Goal: Information Seeking & Learning: Check status

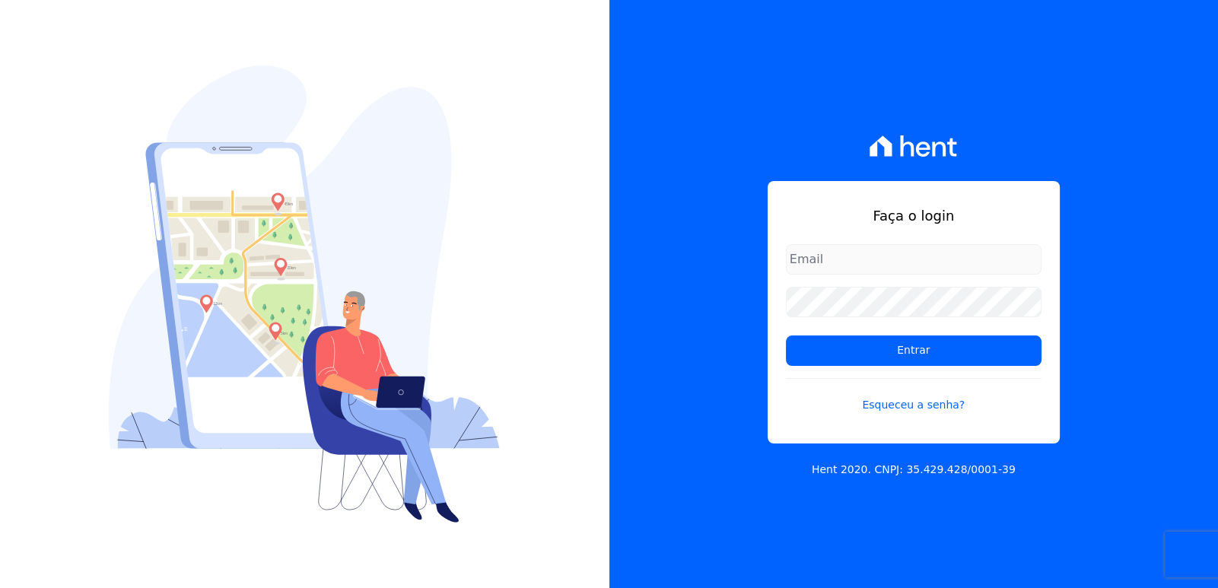
type input "[EMAIL_ADDRESS][DOMAIN_NAME]"
click at [1136, 177] on div "Faça o login [EMAIL_ADDRESS][DOMAIN_NAME] Entrar Esqueceu a senha? Hent 2020. C…" at bounding box center [913, 294] width 609 height 588
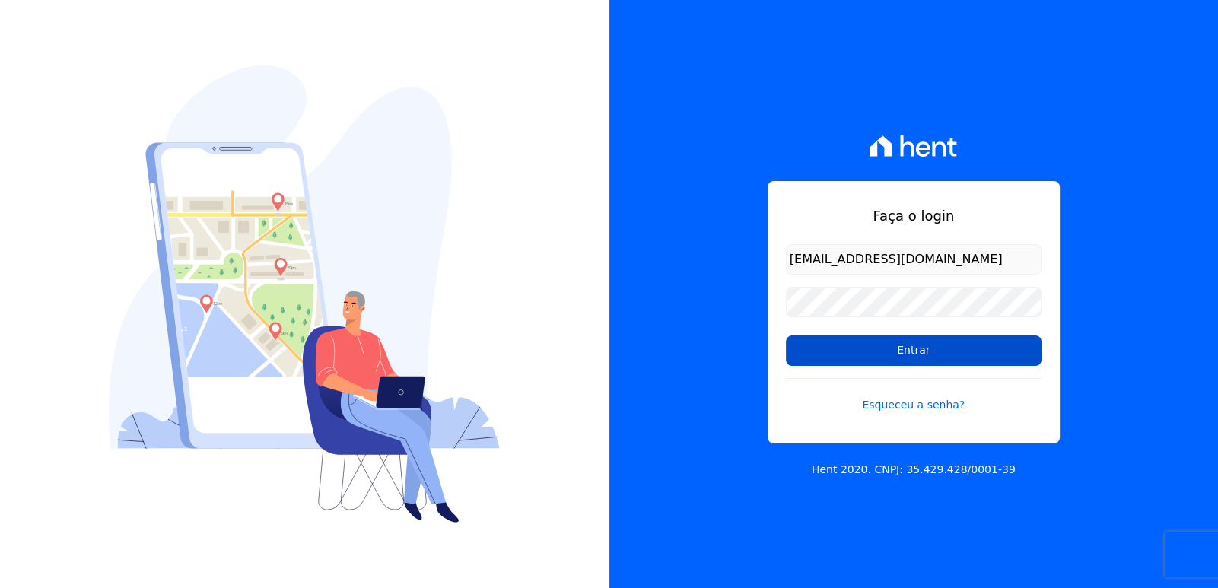
click at [935, 365] on input "Entrar" at bounding box center [914, 350] width 256 height 30
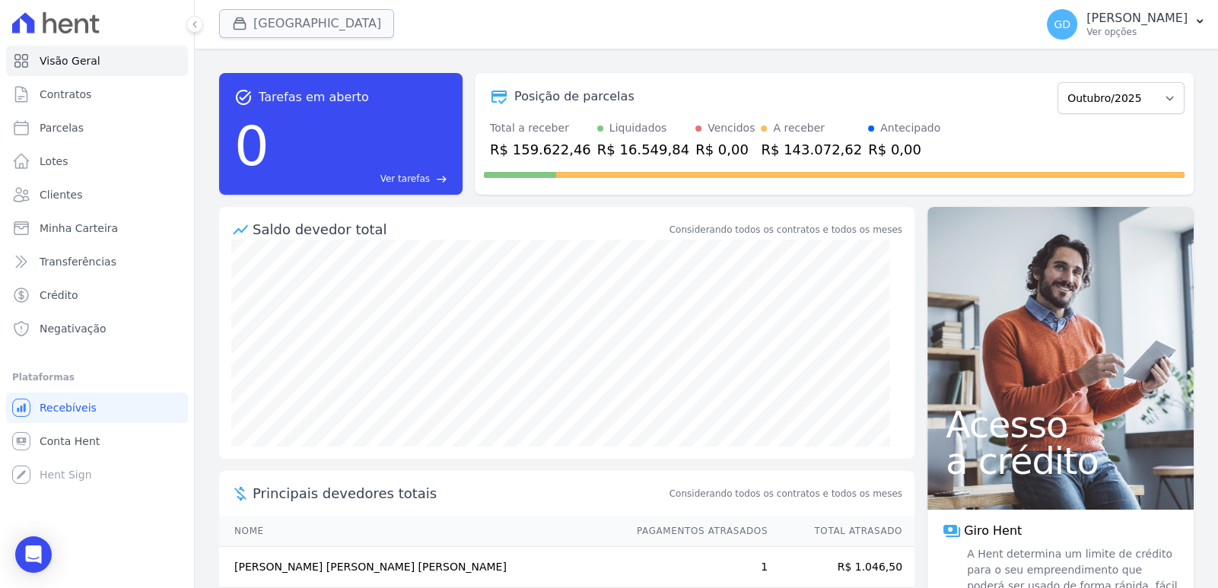
click at [255, 20] on button "Parque Das Palmeiras" at bounding box center [306, 23] width 175 height 29
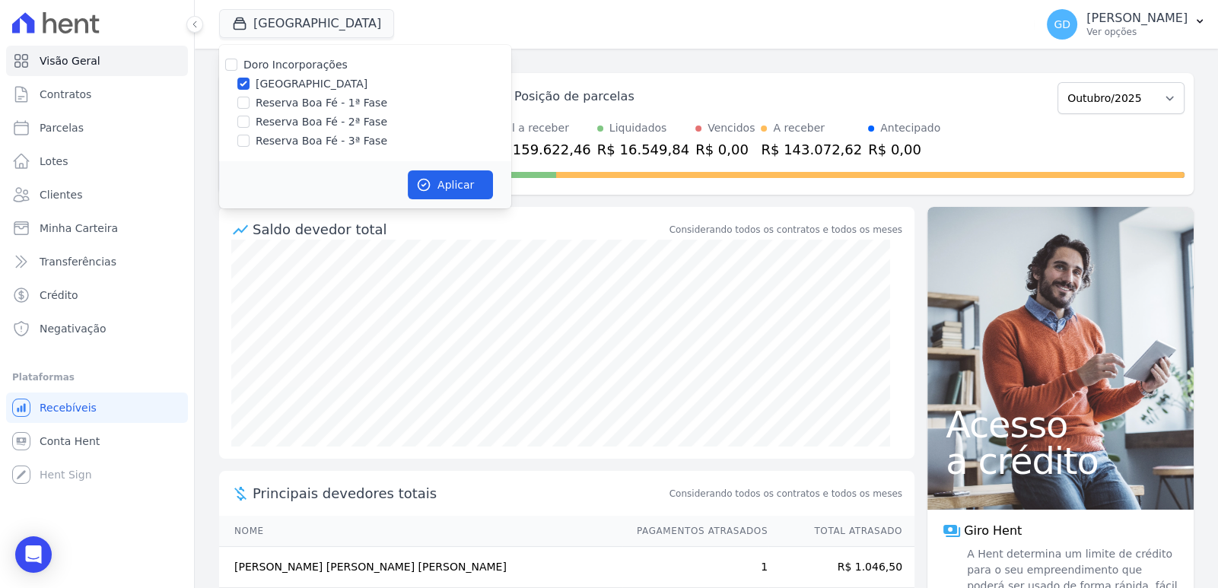
click at [264, 74] on div "Doro Incorporações Parque das Palmeiras Reserva Boa Fé - 1ª Fase Reserva Boa Fé…" at bounding box center [365, 103] width 292 height 116
click at [272, 68] on label "Doro Incorporações" at bounding box center [295, 65] width 104 height 12
click at [237, 68] on input "Doro Incorporações" at bounding box center [231, 65] width 12 height 12
checkbox input "true"
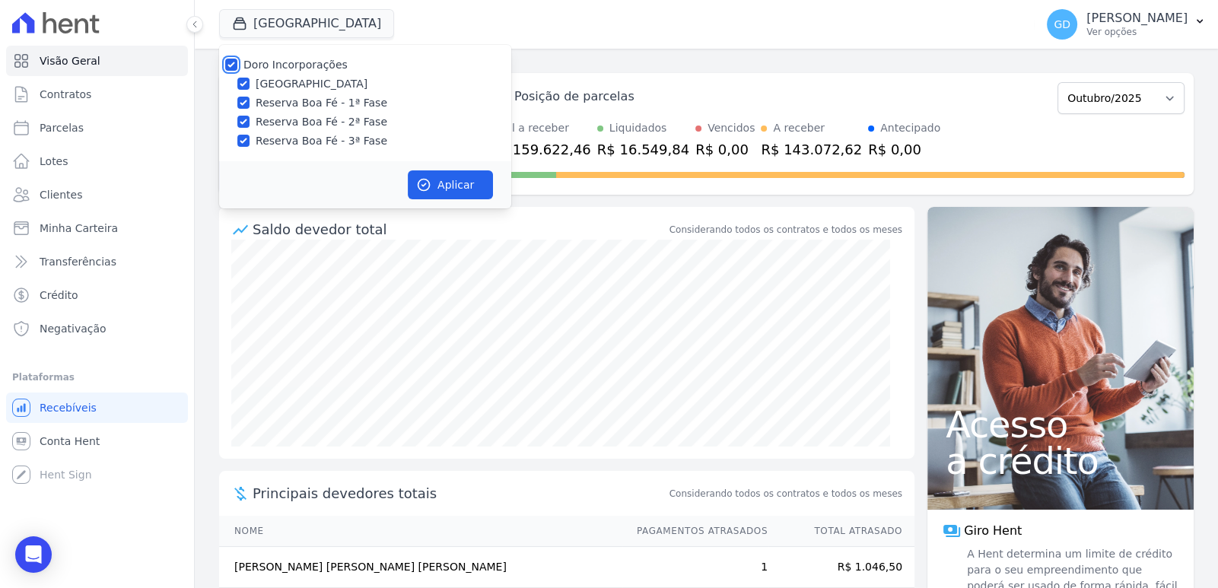
checkbox input "true"
click at [272, 68] on label "Doro Incorporações" at bounding box center [295, 65] width 104 height 12
click at [237, 68] on input "Doro Incorporações" at bounding box center [231, 65] width 12 height 12
checkbox input "false"
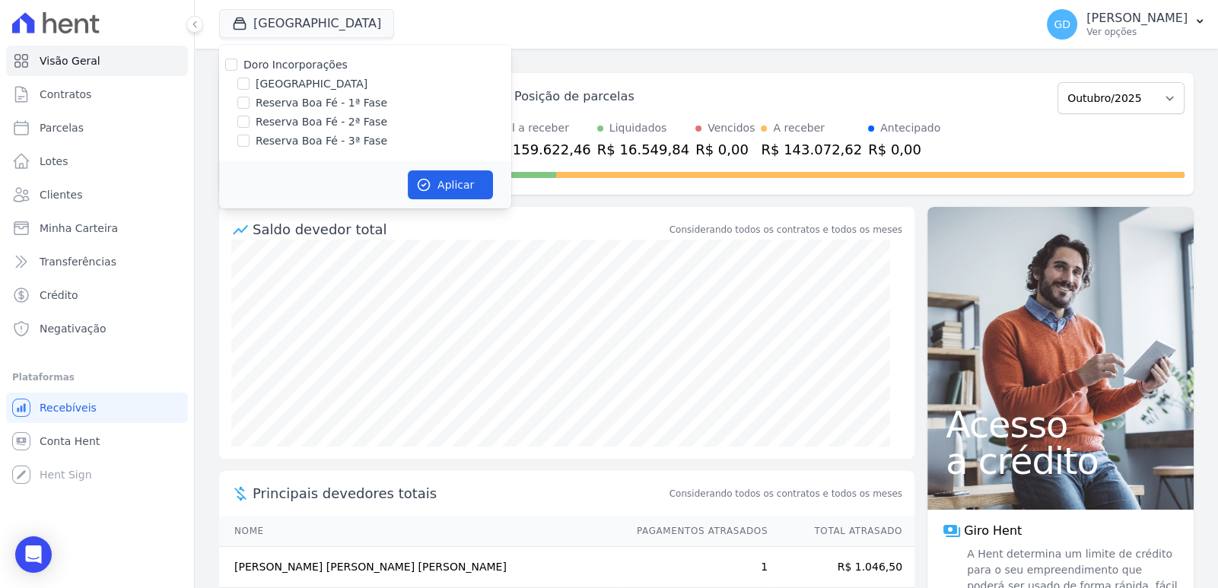
checkbox input "false"
click at [289, 142] on label "Reserva Boa Fé - 3ª Fase" at bounding box center [322, 141] width 132 height 16
click at [249, 142] on input "Reserva Boa Fé - 3ª Fase" at bounding box center [243, 141] width 12 height 12
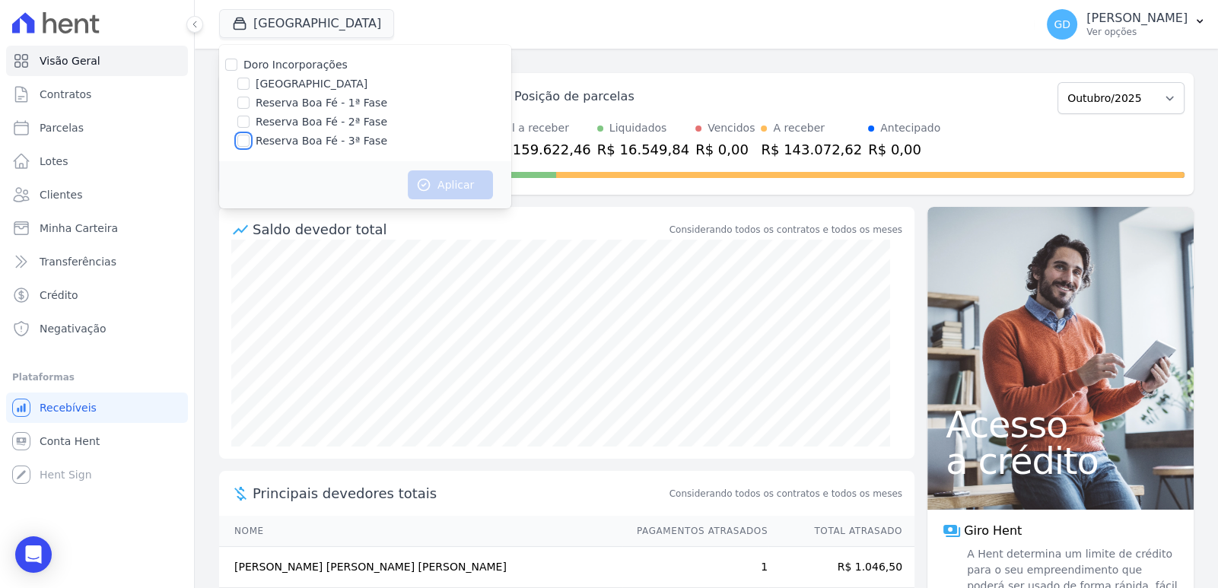
checkbox input "true"
click at [464, 187] on button "Aplicar" at bounding box center [450, 184] width 85 height 29
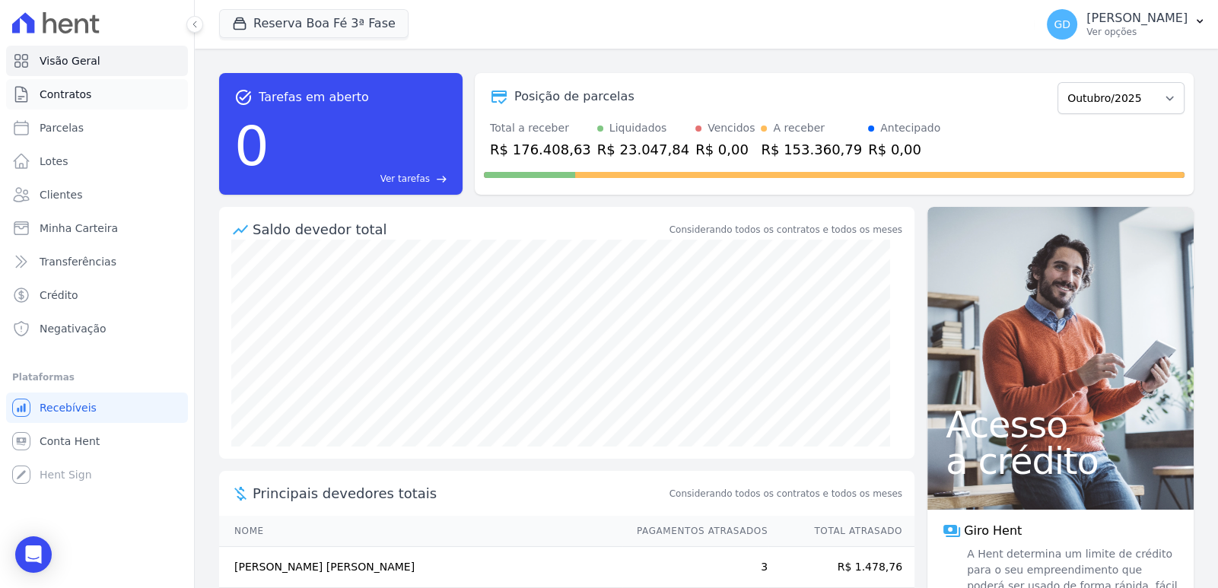
click at [71, 103] on link "Contratos" at bounding box center [97, 94] width 182 height 30
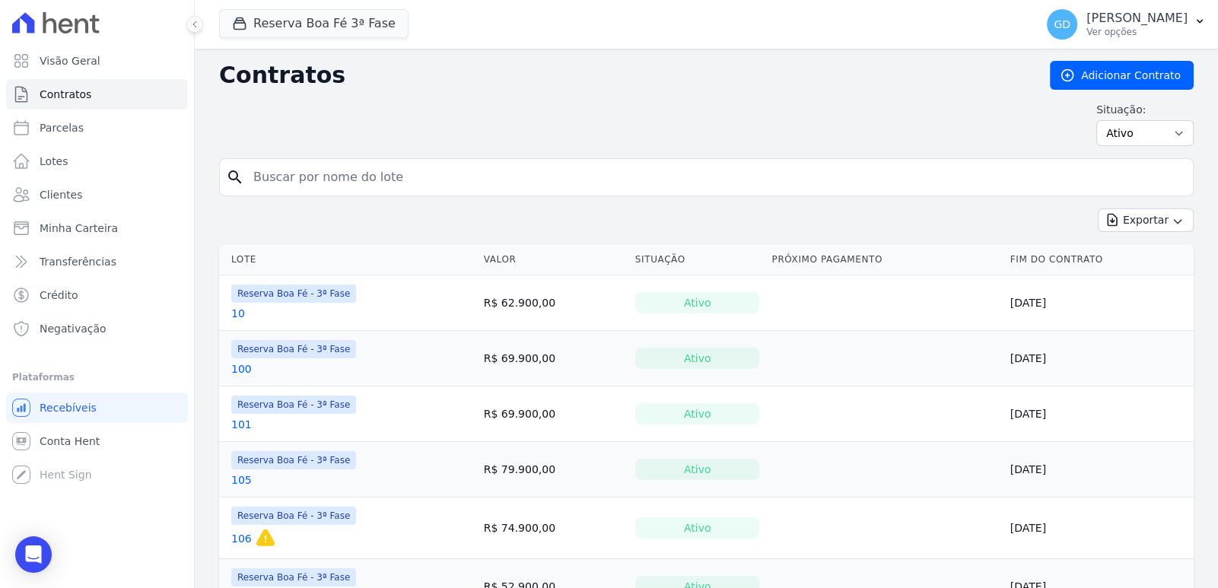
click at [509, 183] on input "search" at bounding box center [715, 177] width 942 height 30
type input "123"
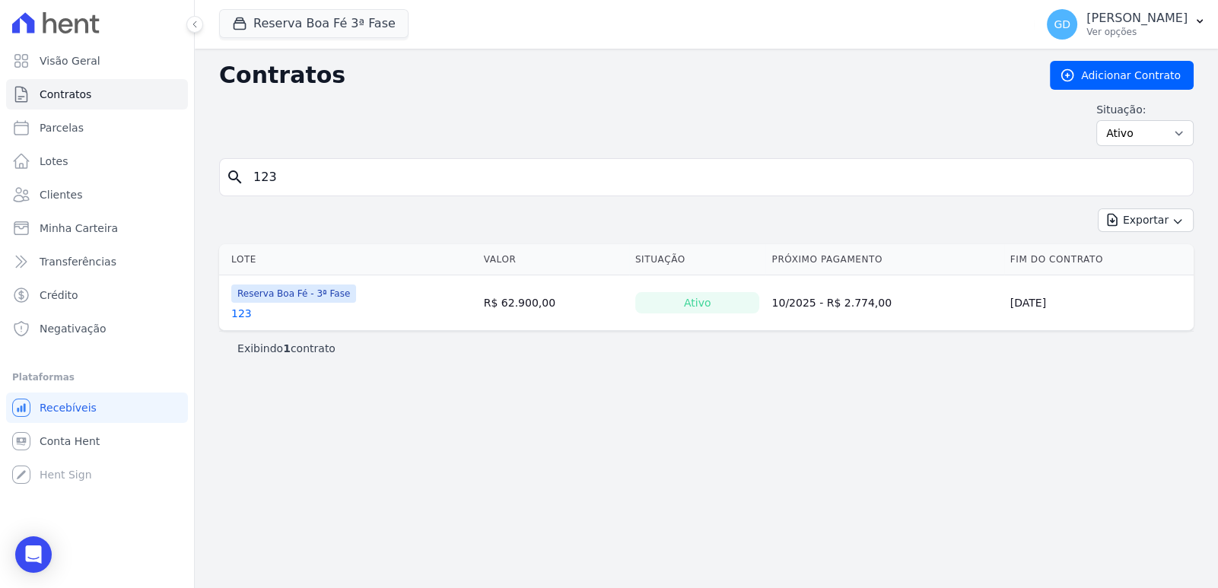
click at [241, 314] on link "123" at bounding box center [241, 313] width 21 height 15
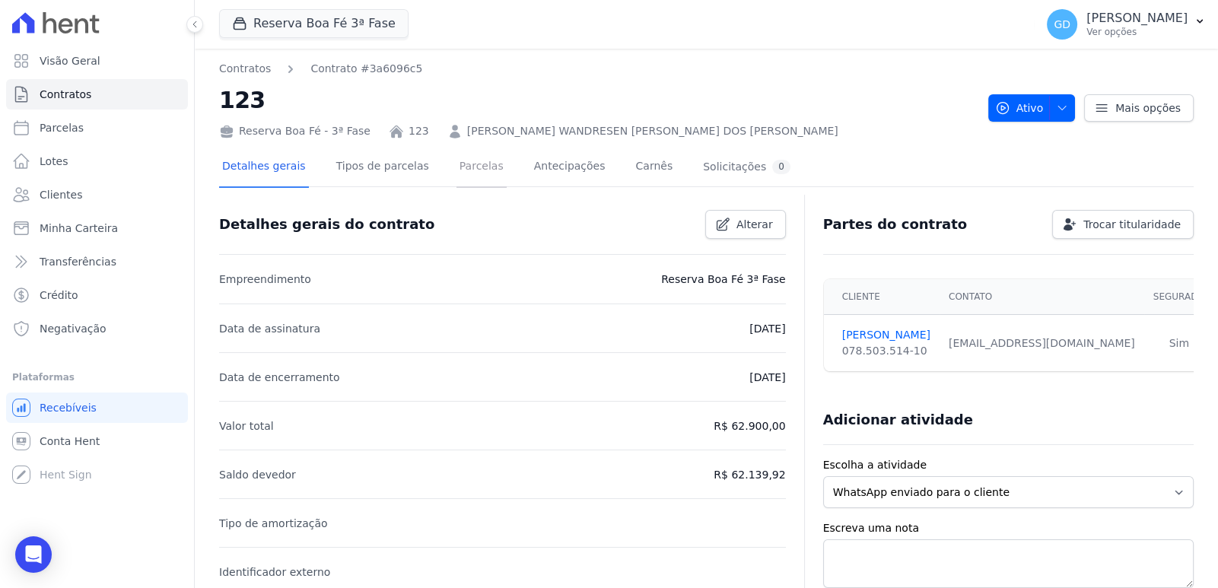
click at [464, 174] on link "Parcelas" at bounding box center [481, 168] width 50 height 40
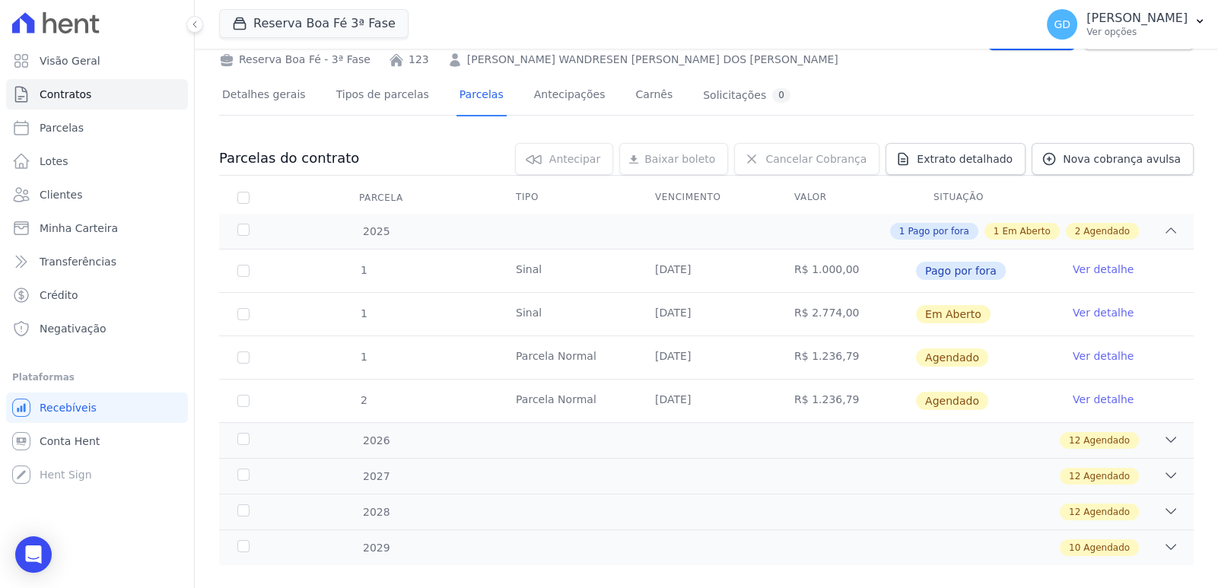
scroll to position [75, 0]
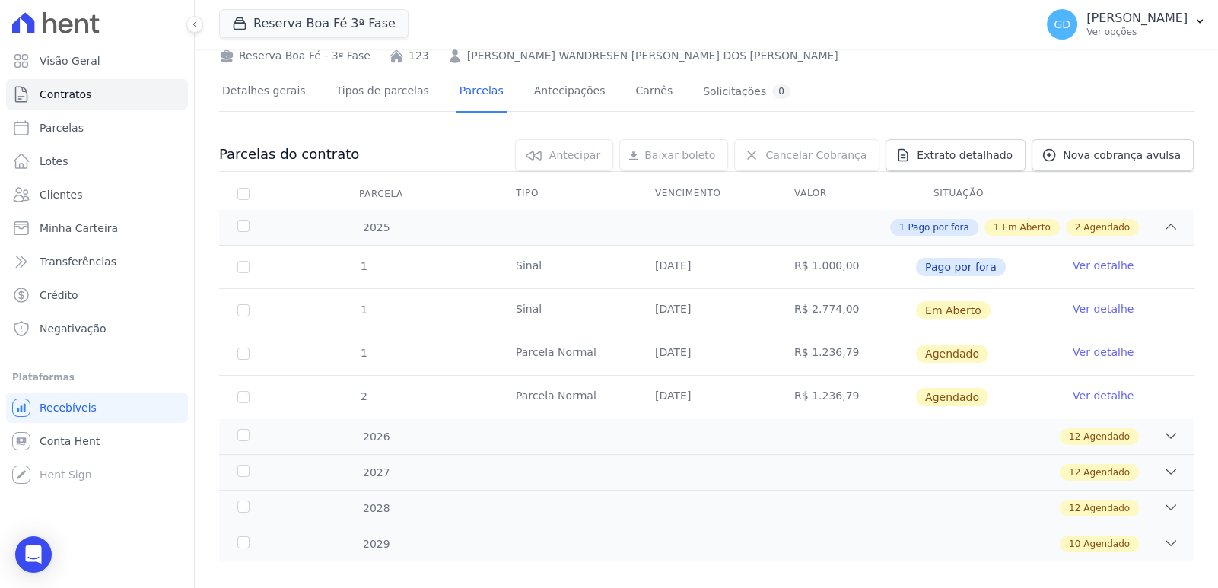
drag, startPoint x: 834, startPoint y: 304, endPoint x: 731, endPoint y: 306, distance: 103.5
click at [731, 306] on tr "1 Sinal 07/10/2025 R$ 2.774,00 Em Aberto Ver detalhe" at bounding box center [706, 309] width 974 height 43
click at [753, 303] on td "07/10/2025" at bounding box center [706, 310] width 139 height 43
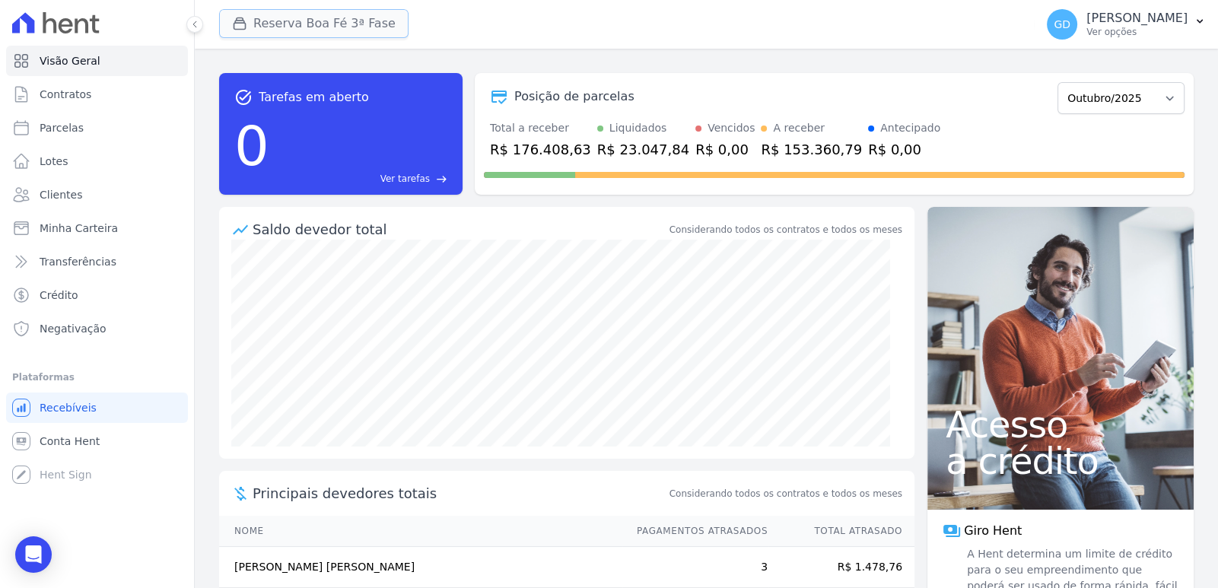
click at [266, 30] on button "Reserva Boa Fé 3ª Fase" at bounding box center [313, 23] width 189 height 29
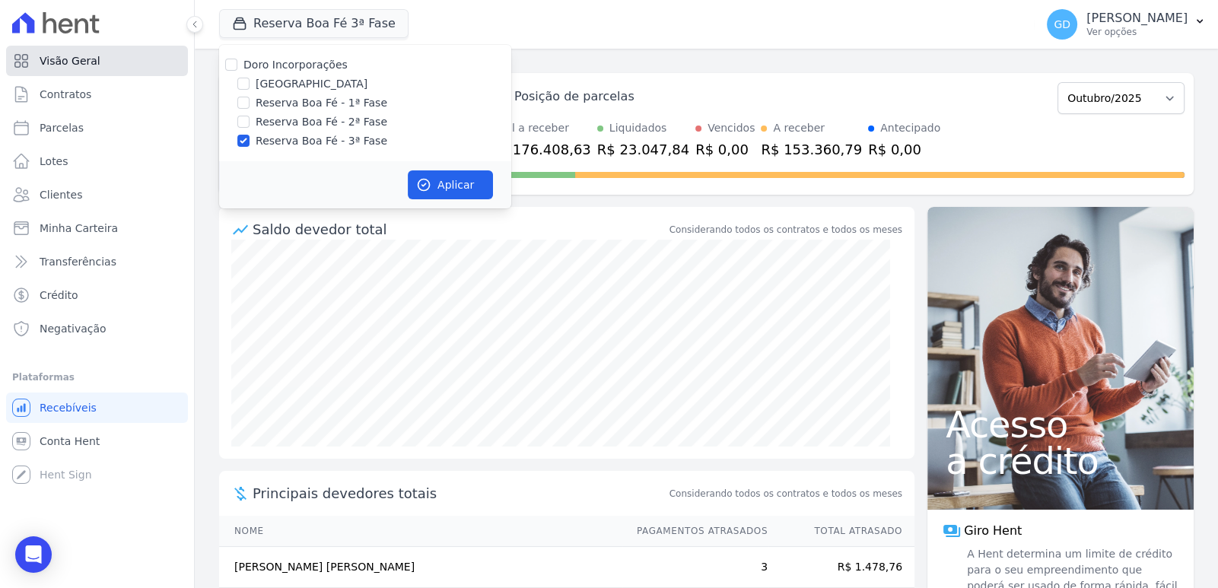
click at [171, 55] on link "Visão Geral" at bounding box center [97, 61] width 182 height 30
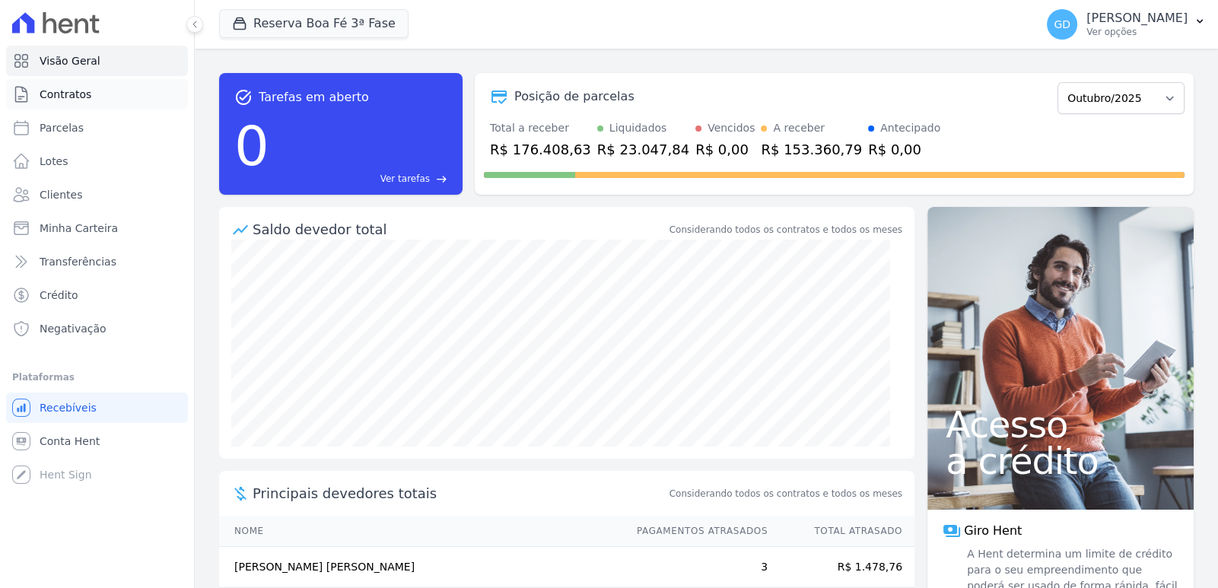
click at [82, 97] on span "Contratos" at bounding box center [66, 94] width 52 height 15
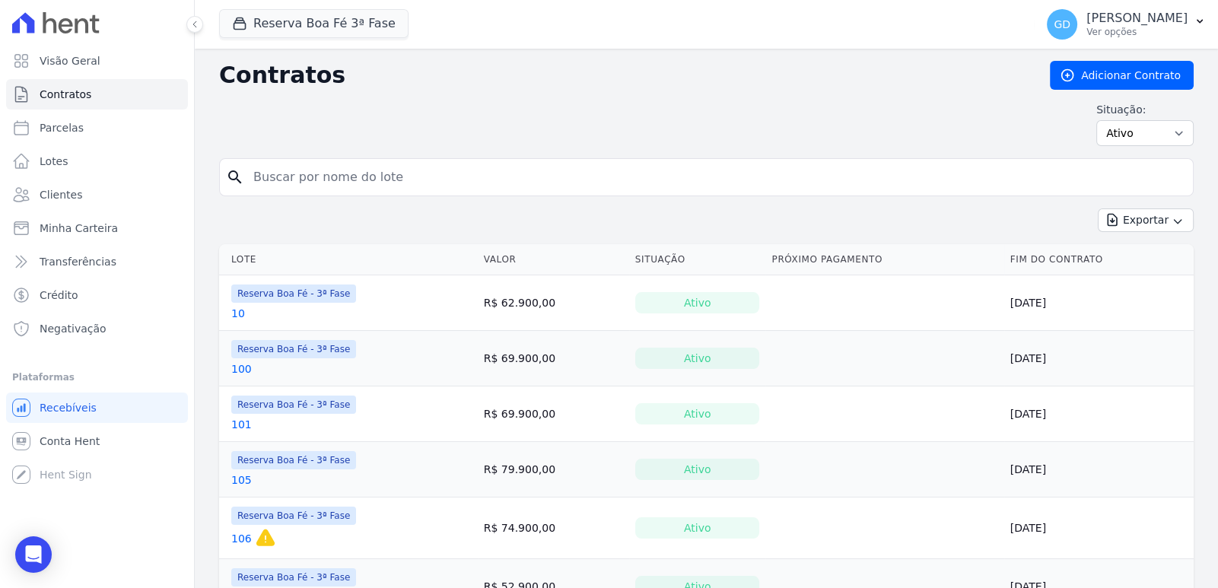
click at [370, 170] on input "search" at bounding box center [715, 177] width 942 height 30
type input "[PERSON_NAME]"
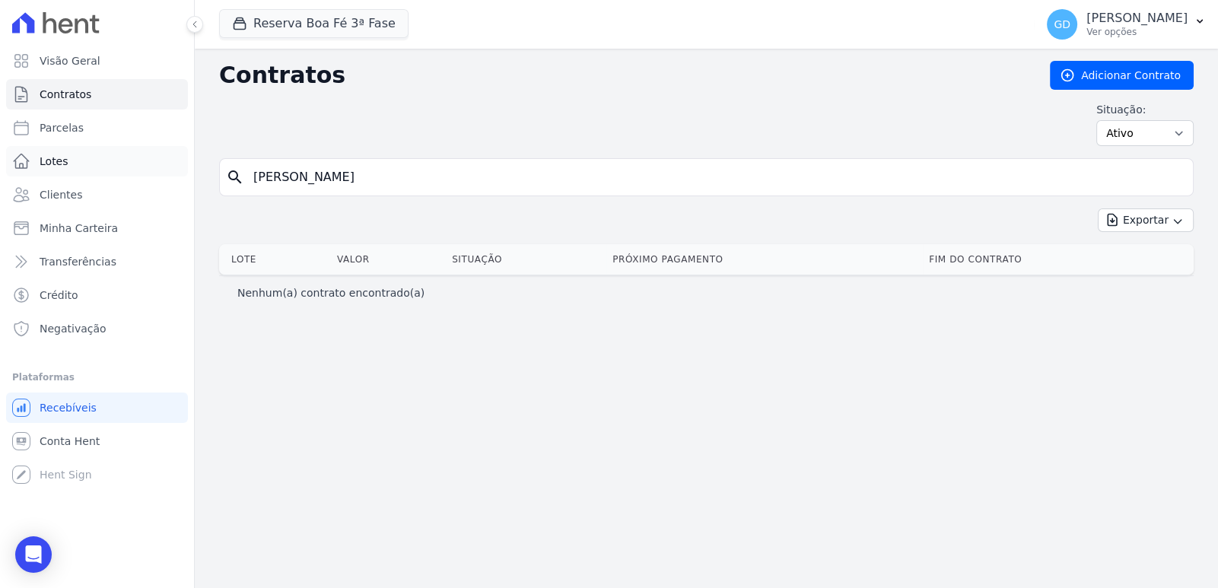
click at [68, 165] on link "Lotes" at bounding box center [97, 161] width 182 height 30
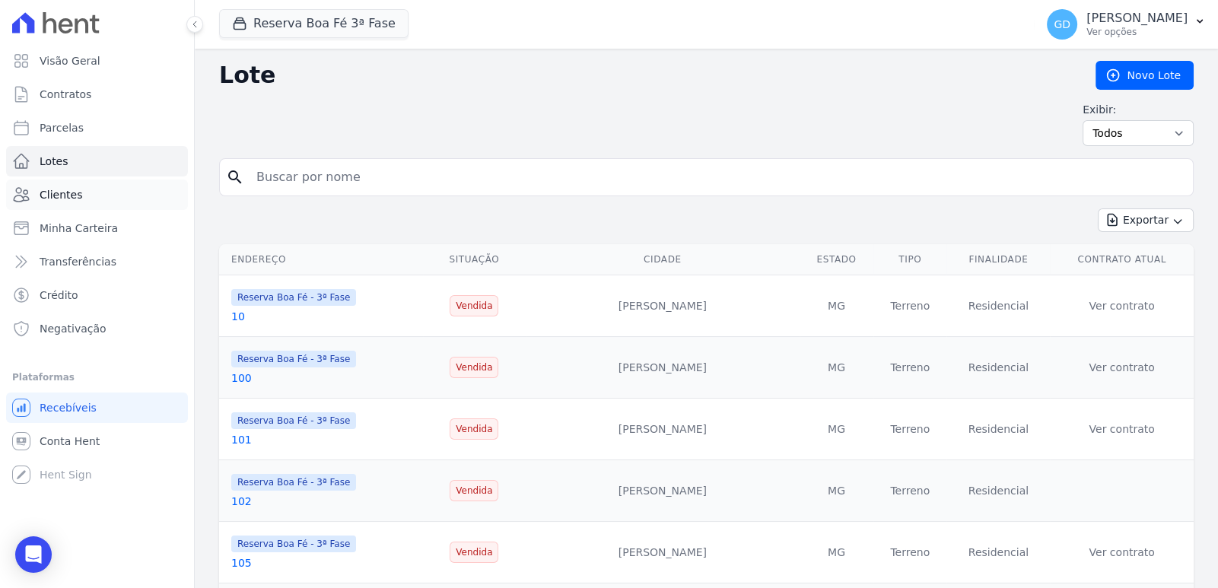
click at [82, 207] on link "Clientes" at bounding box center [97, 194] width 182 height 30
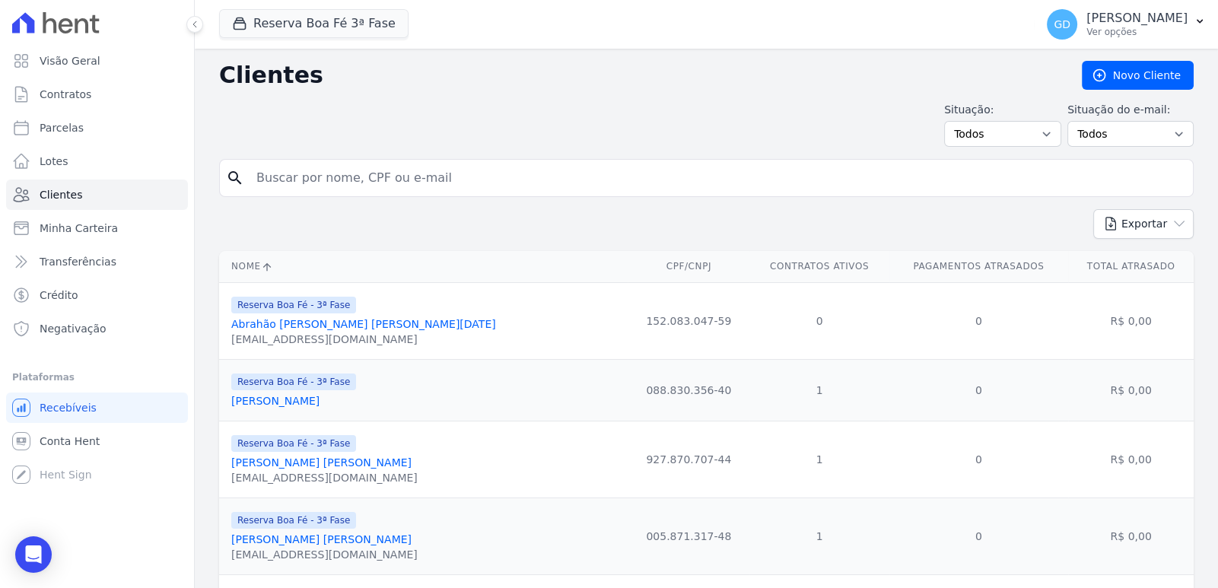
click at [310, 181] on input "search" at bounding box center [716, 178] width 939 height 30
type input "[PERSON_NAME]"
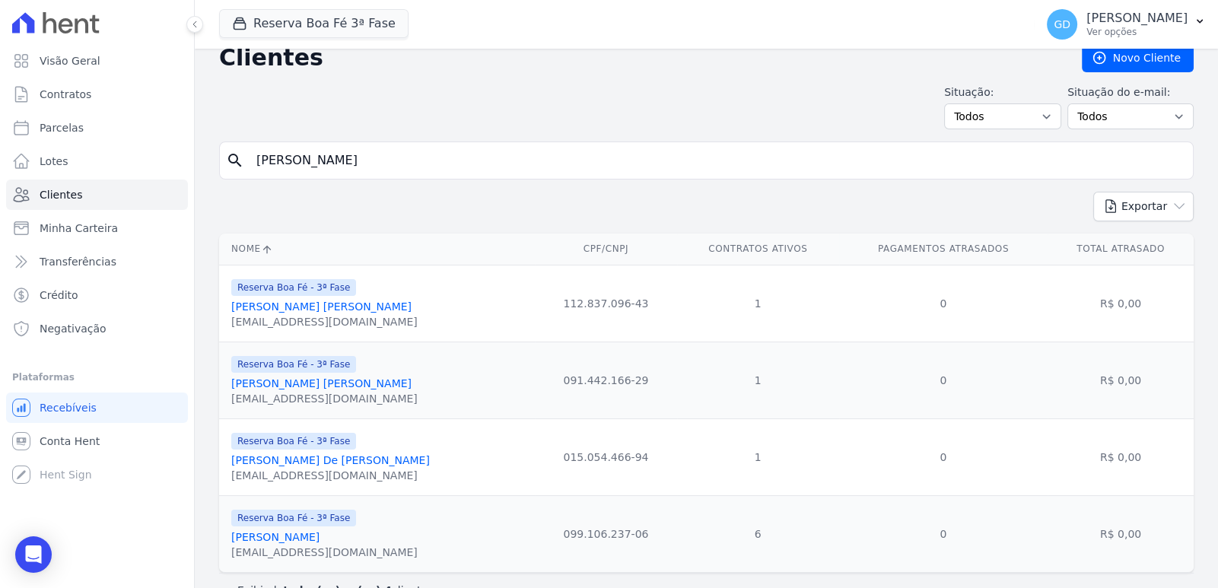
scroll to position [49, 0]
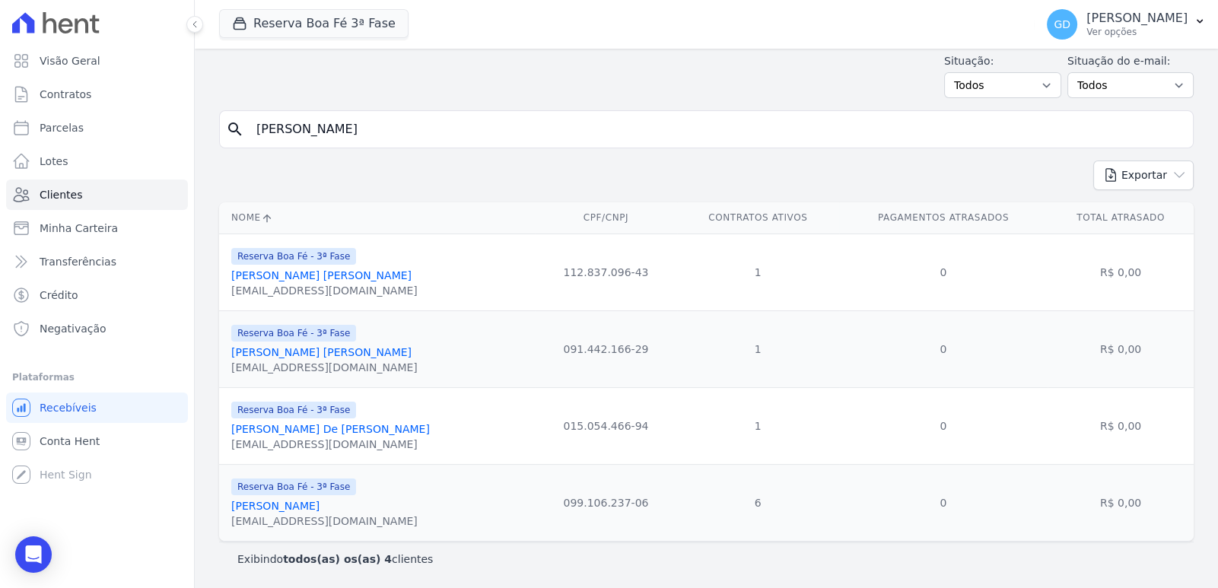
click at [309, 506] on link "[PERSON_NAME]" at bounding box center [275, 506] width 88 height 12
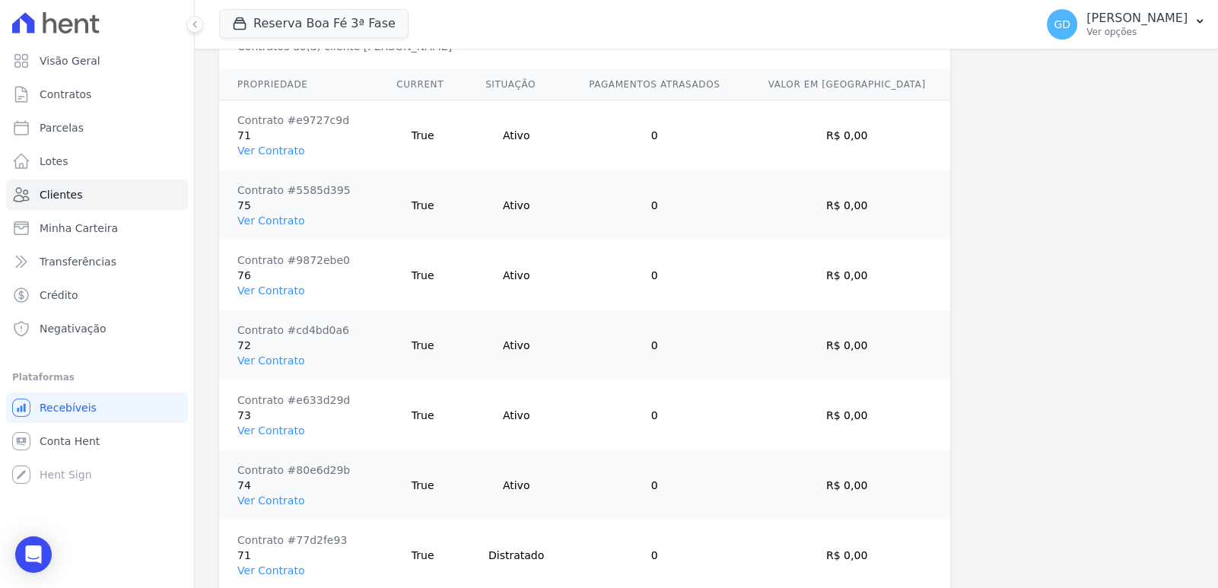
scroll to position [1168, 0]
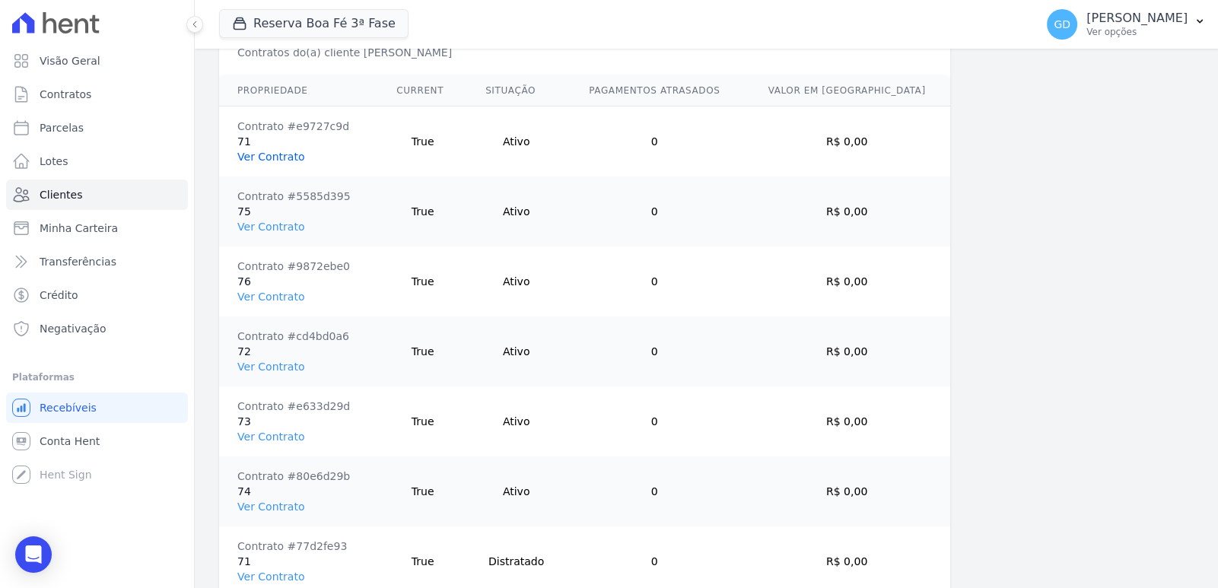
click at [280, 154] on link "Ver Contrato" at bounding box center [270, 157] width 67 height 12
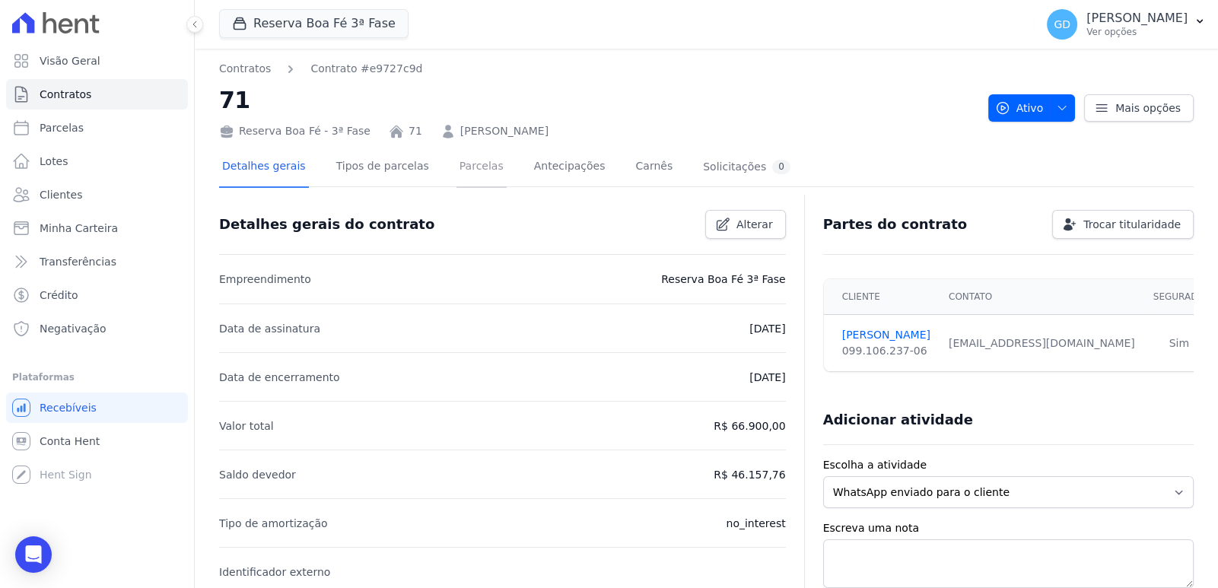
click at [459, 172] on link "Parcelas" at bounding box center [481, 168] width 50 height 40
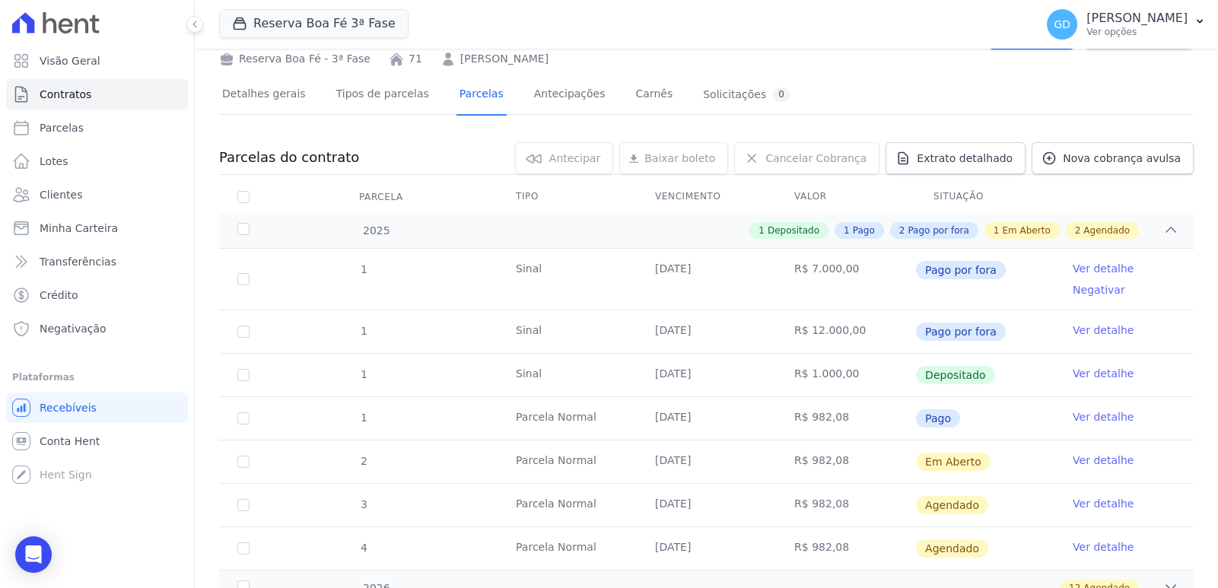
scroll to position [75, 0]
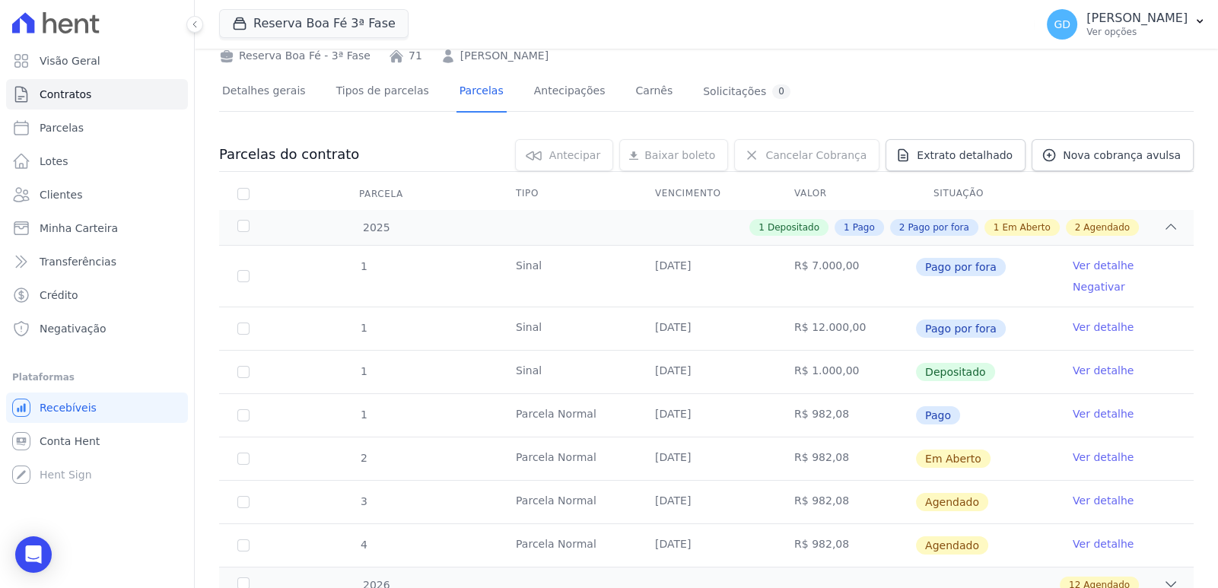
click at [494, 60] on link "[PERSON_NAME]" at bounding box center [504, 56] width 88 height 16
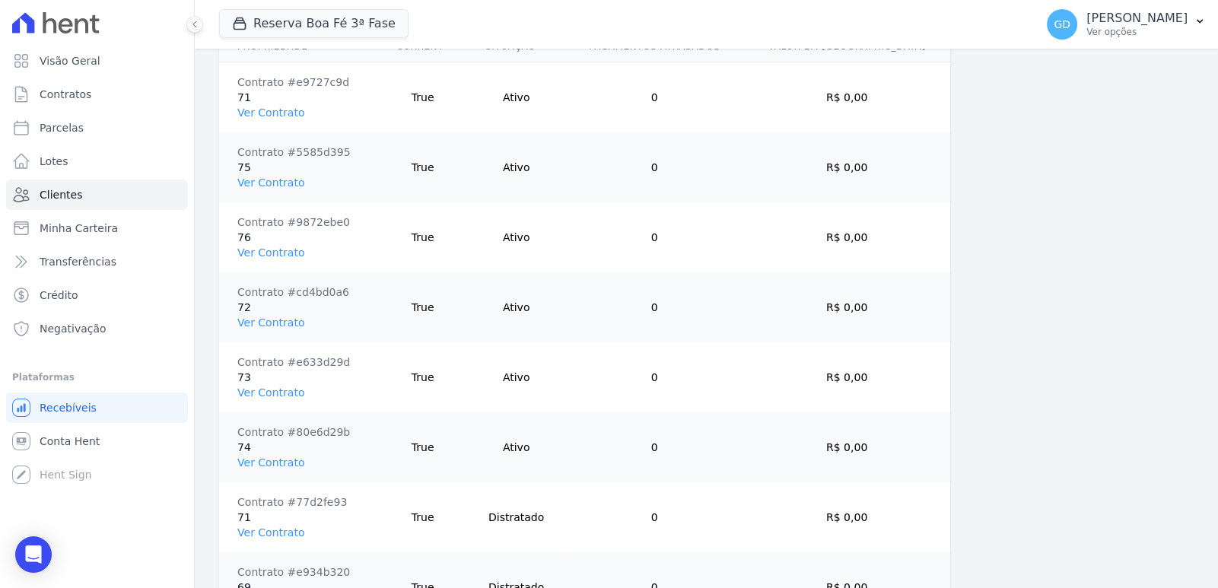
scroll to position [1216, 0]
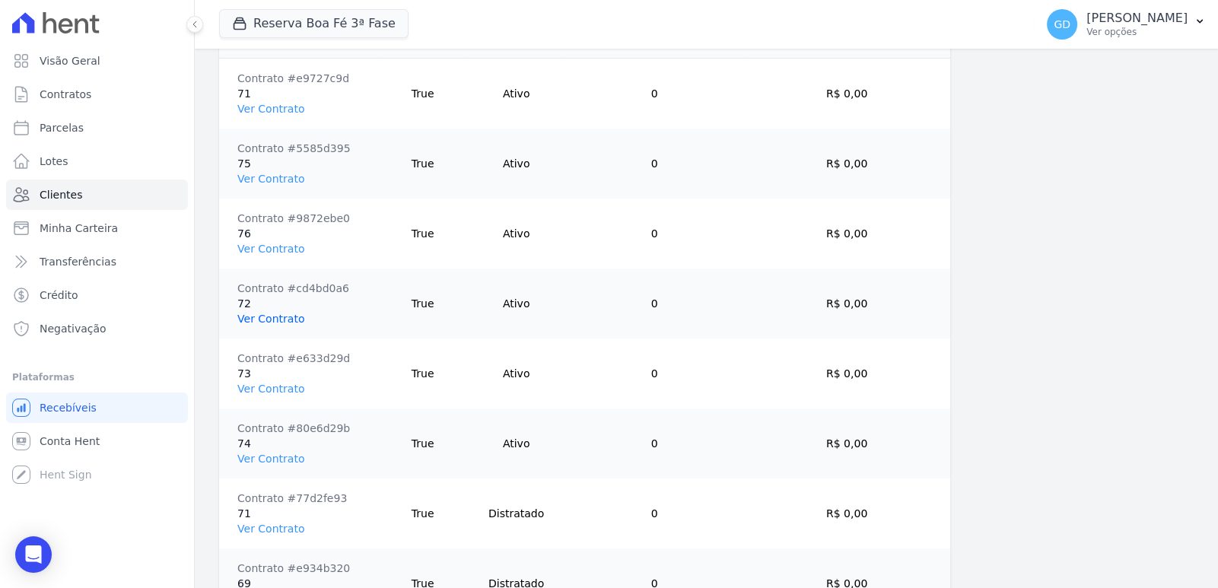
click at [269, 316] on link "Ver Contrato" at bounding box center [270, 319] width 67 height 12
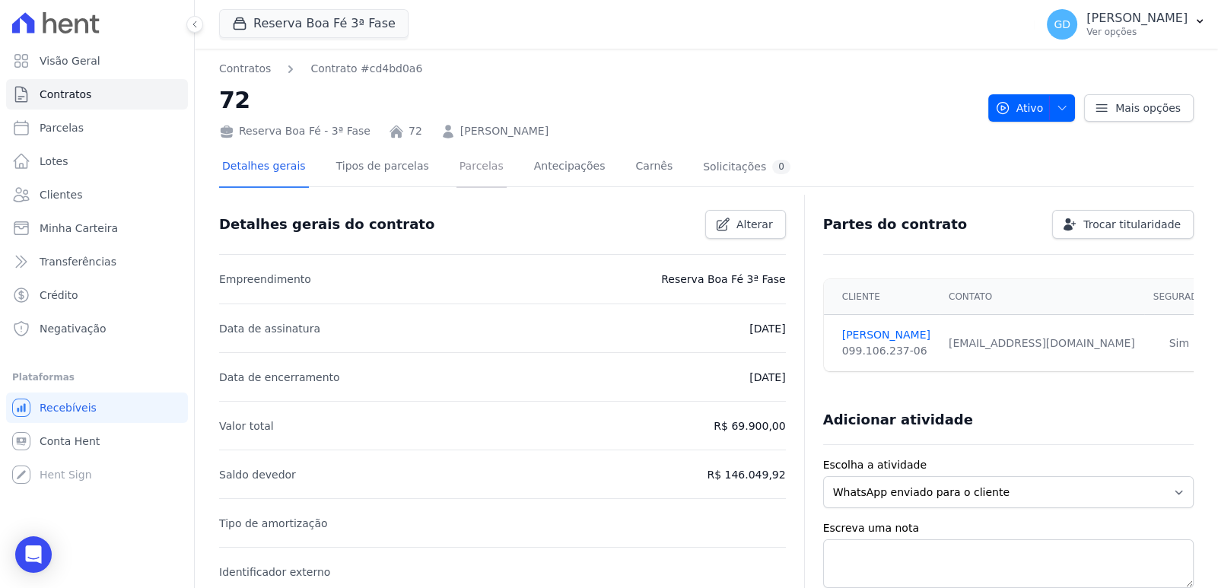
click at [472, 162] on link "Parcelas" at bounding box center [481, 168] width 50 height 40
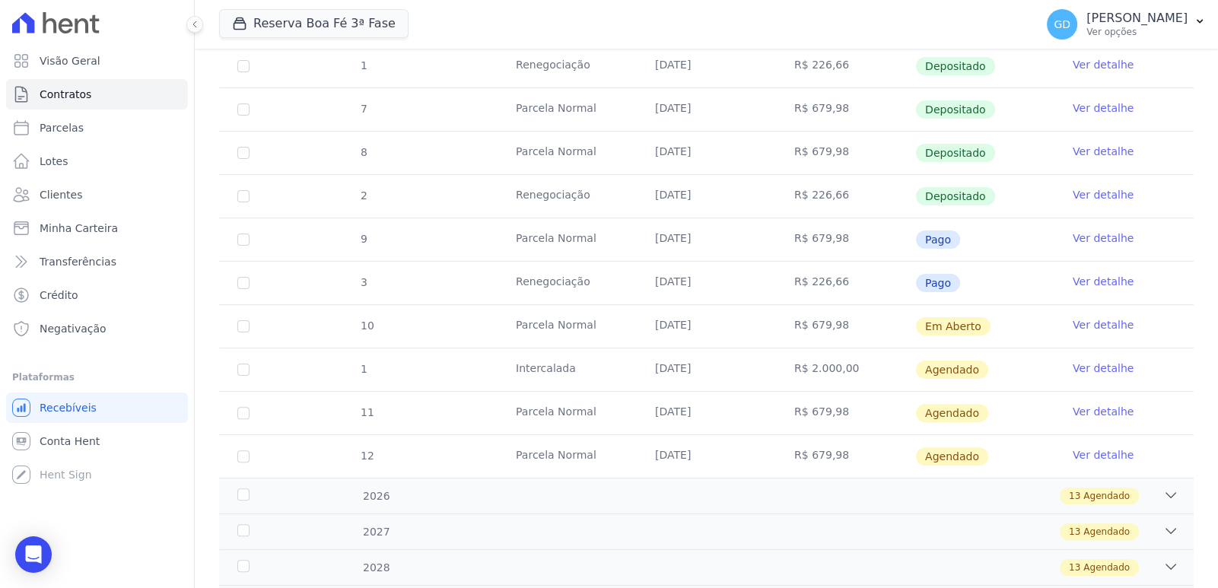
scroll to position [608, 0]
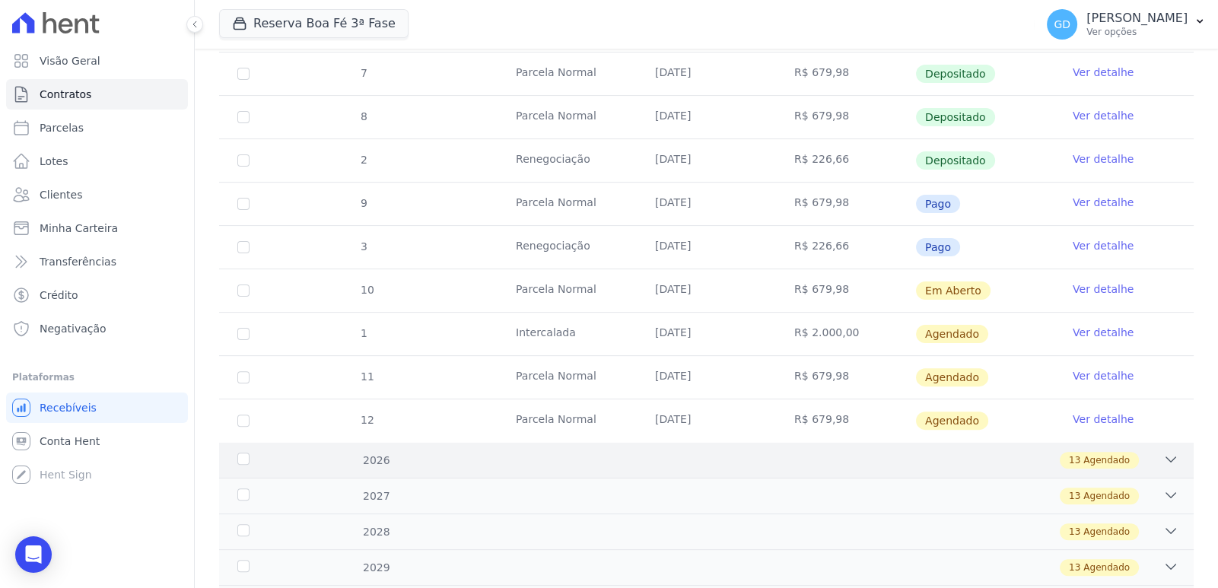
click at [1030, 454] on div "13 Agendado" at bounding box center [753, 460] width 849 height 17
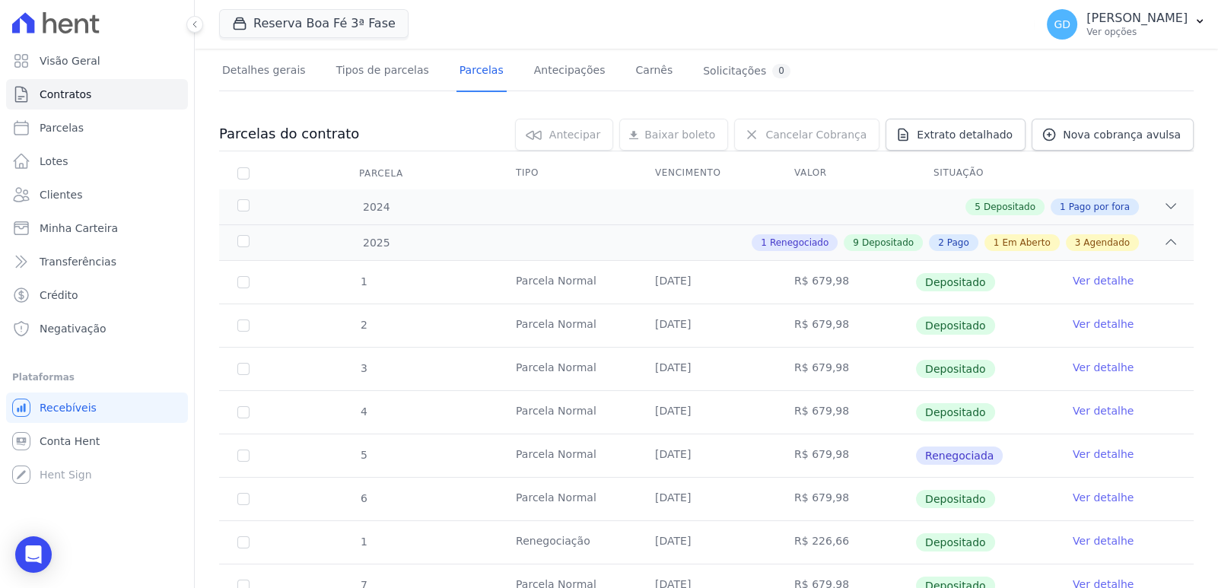
scroll to position [75, 0]
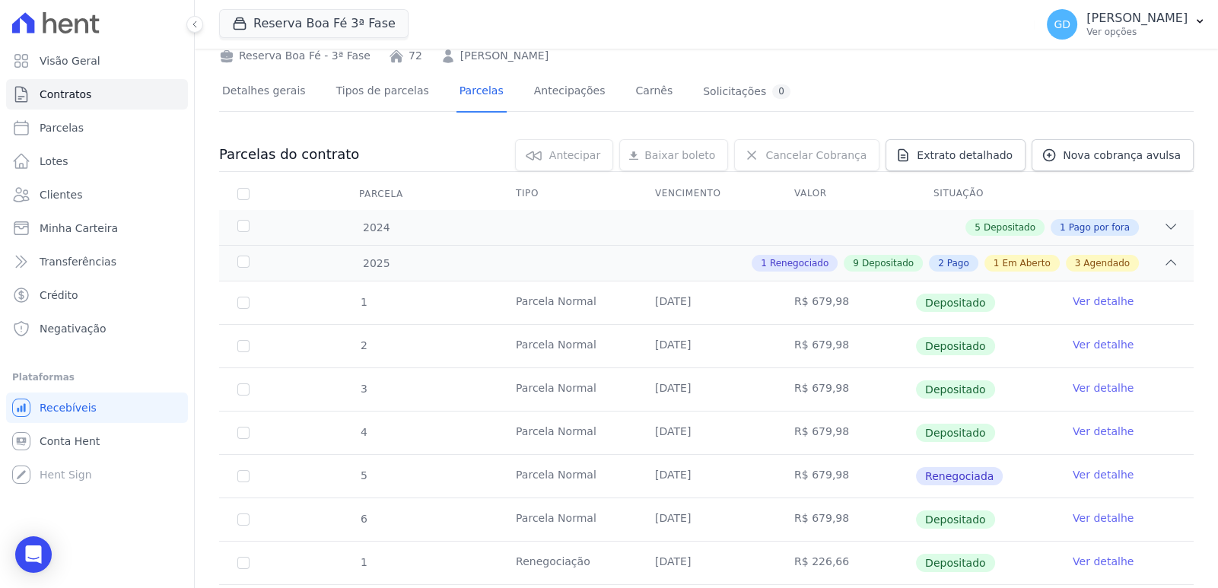
click at [478, 57] on link "[PERSON_NAME]" at bounding box center [504, 56] width 88 height 16
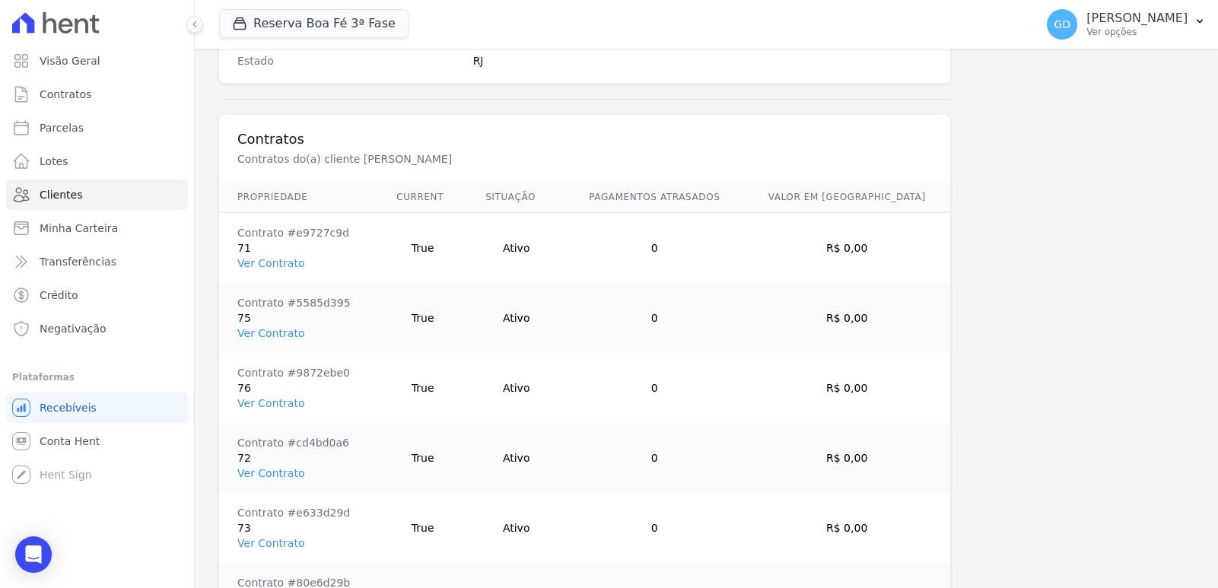
scroll to position [1065, 0]
click at [273, 538] on link "Ver Contrato" at bounding box center [270, 540] width 67 height 12
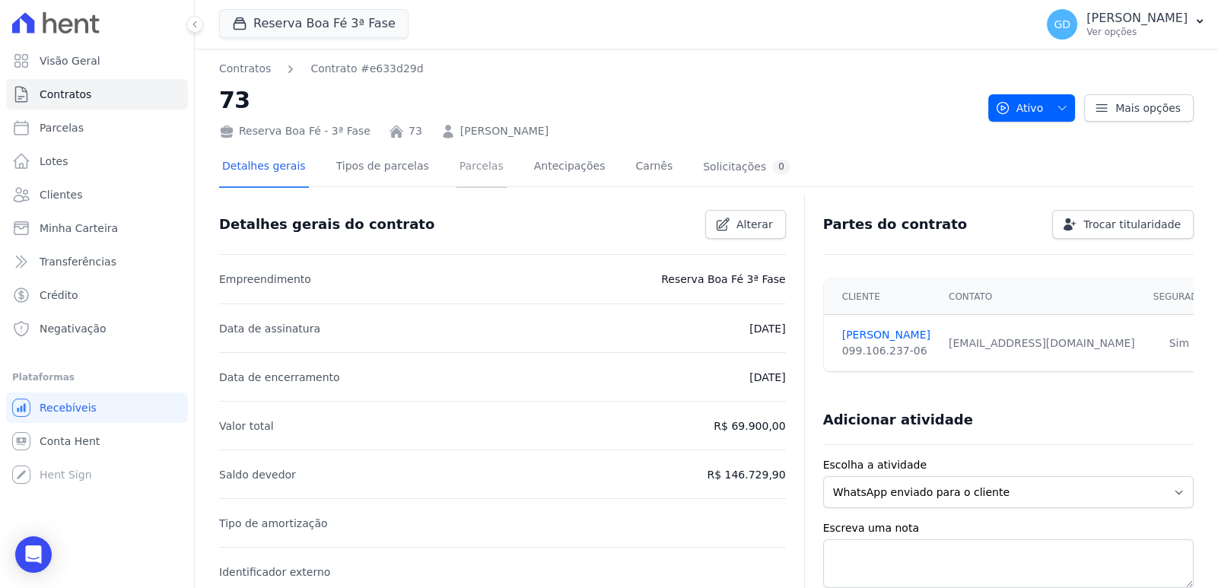
click at [460, 164] on link "Parcelas" at bounding box center [481, 168] width 50 height 40
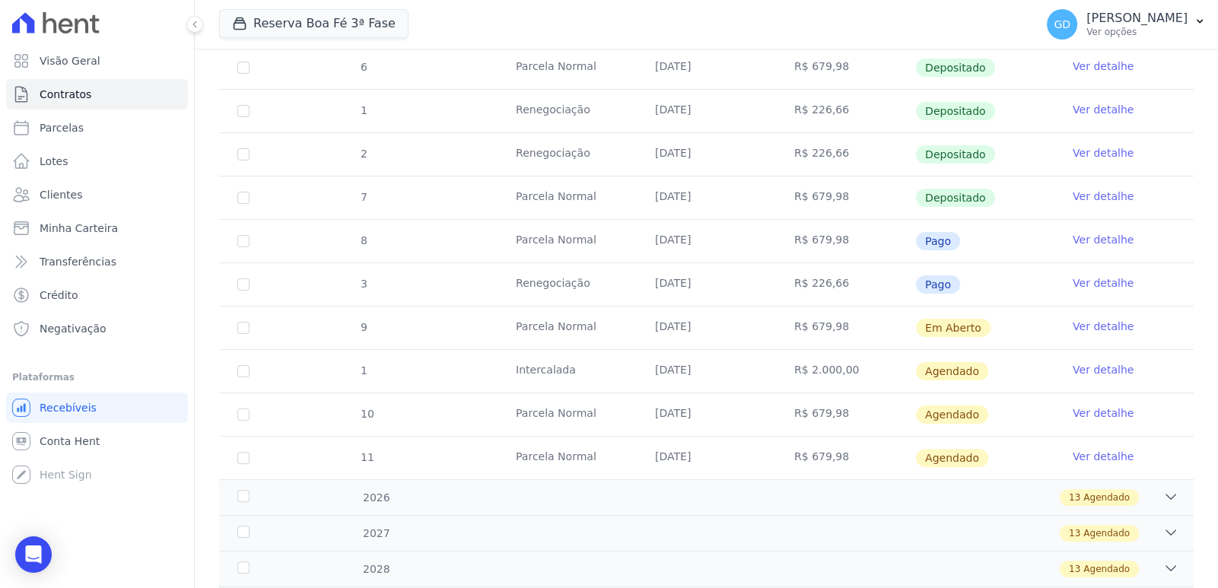
scroll to position [532, 0]
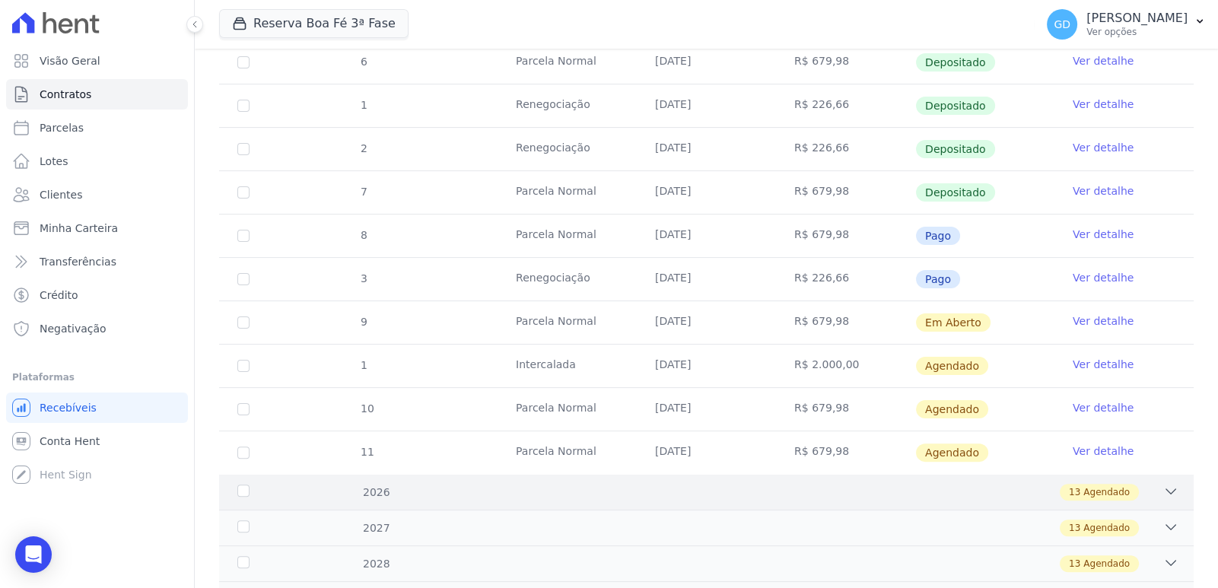
click at [822, 489] on div "13 Agendado" at bounding box center [753, 492] width 849 height 17
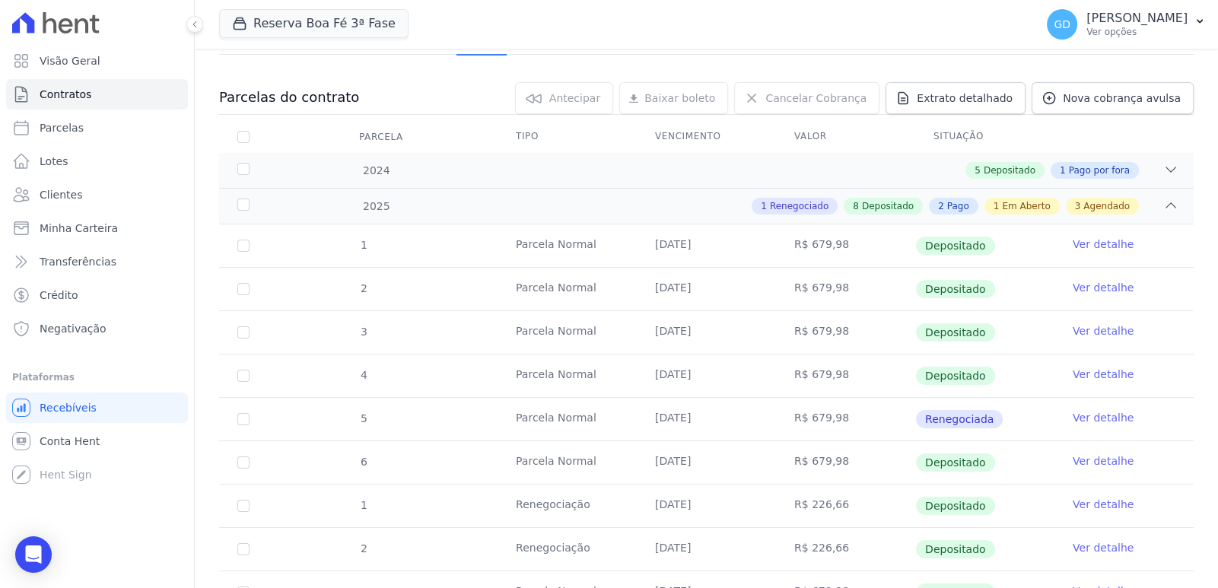
scroll to position [0, 0]
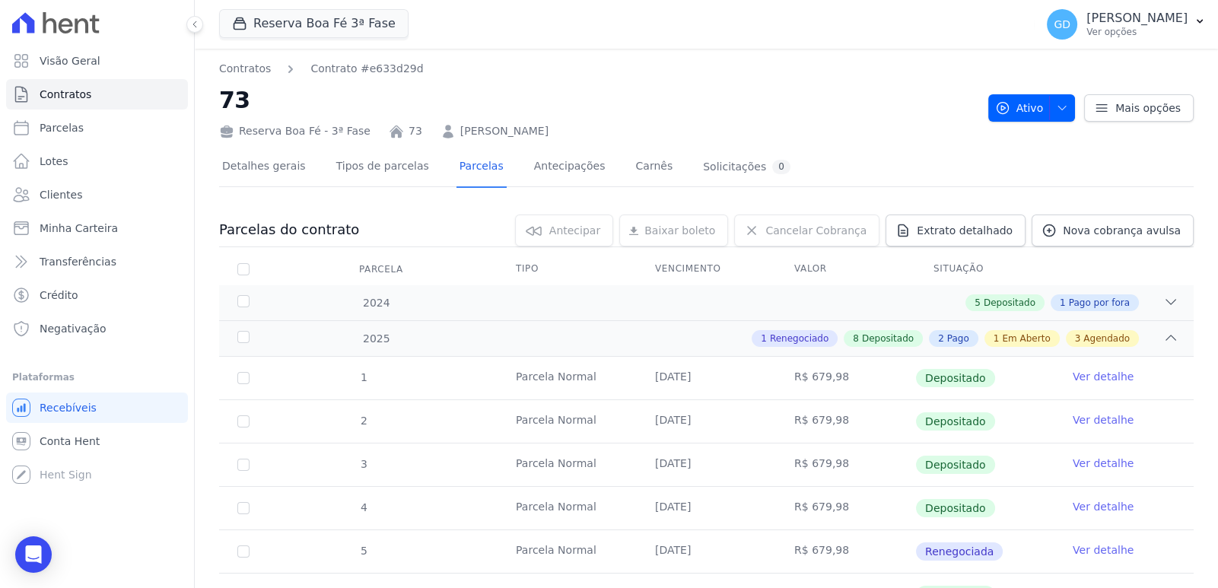
click at [498, 132] on link "[PERSON_NAME]" at bounding box center [504, 131] width 88 height 16
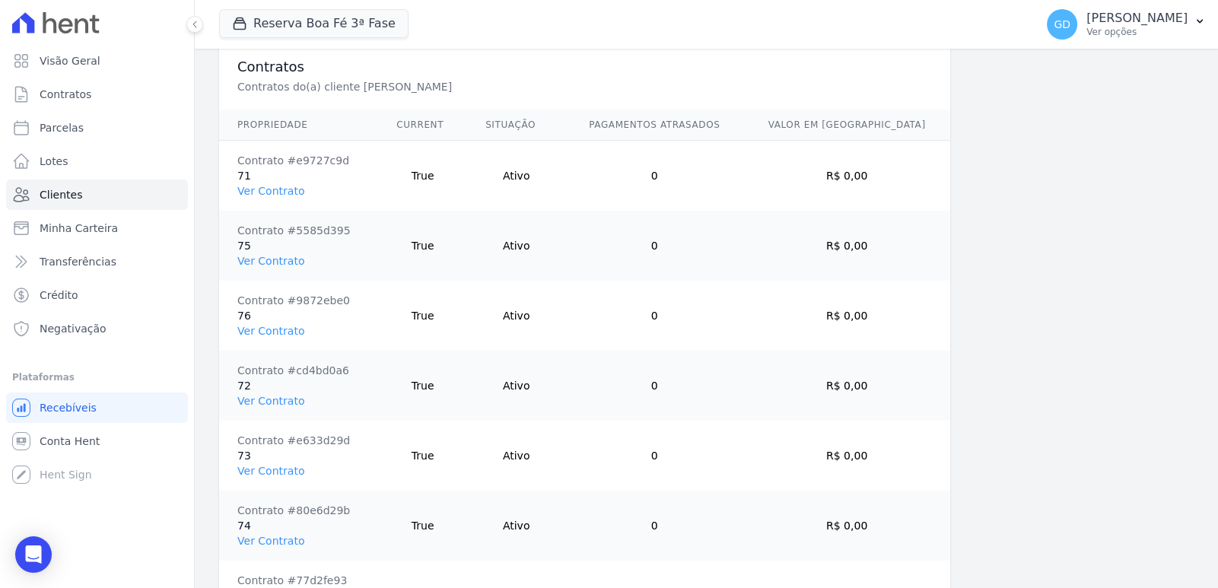
scroll to position [1141, 0]
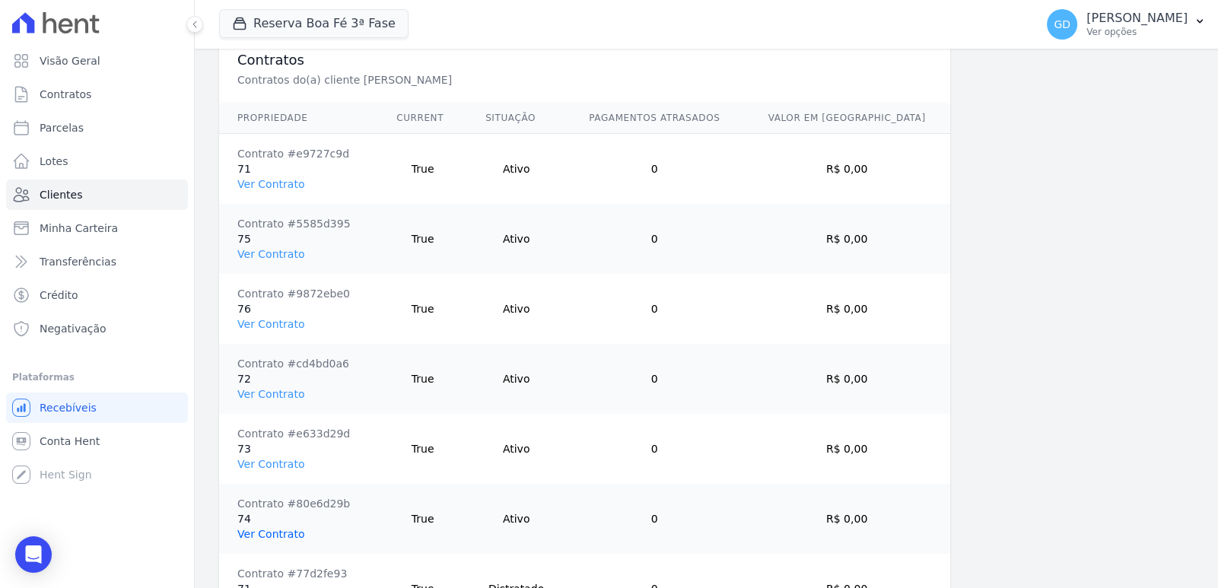
click at [268, 530] on link "Ver Contrato" at bounding box center [270, 534] width 67 height 12
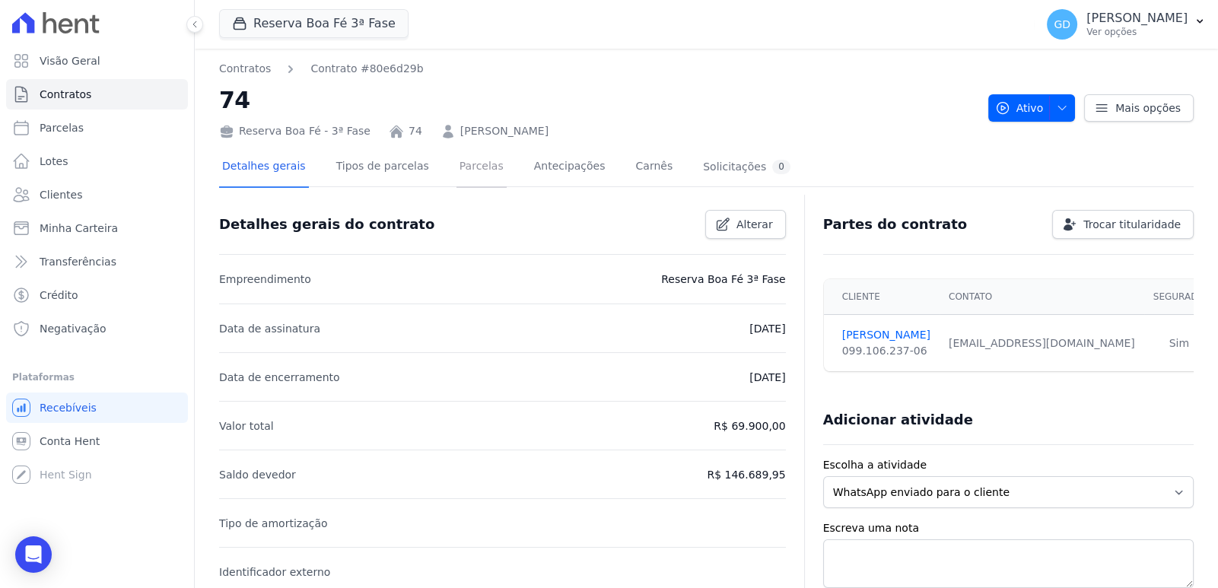
click at [466, 170] on link "Parcelas" at bounding box center [481, 168] width 50 height 40
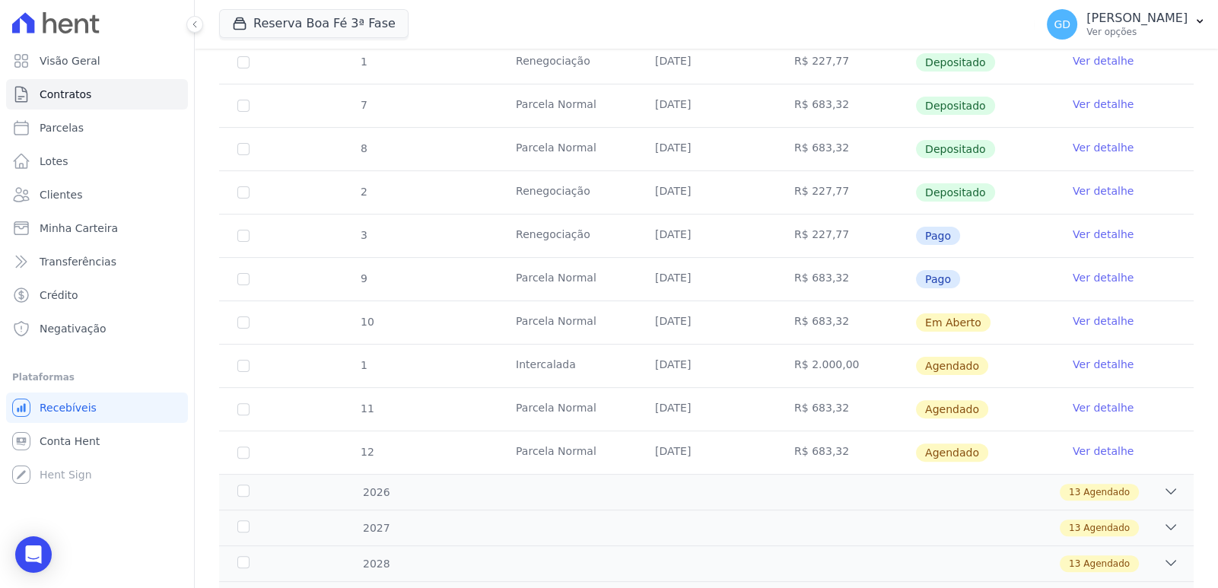
scroll to position [608, 0]
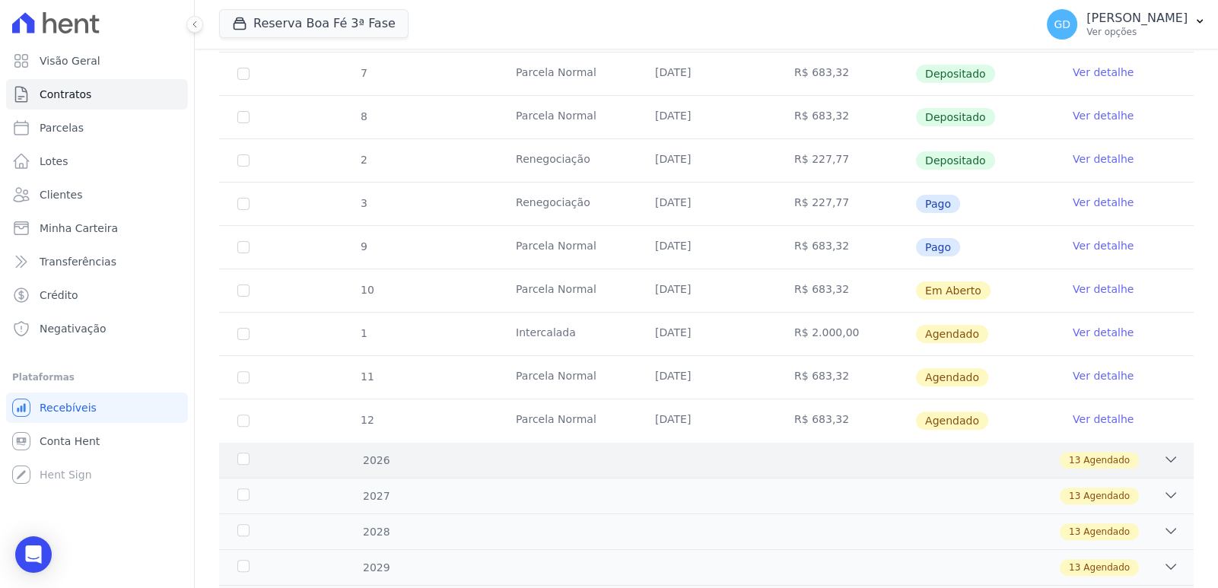
click at [890, 462] on div "13 Agendado" at bounding box center [753, 460] width 849 height 17
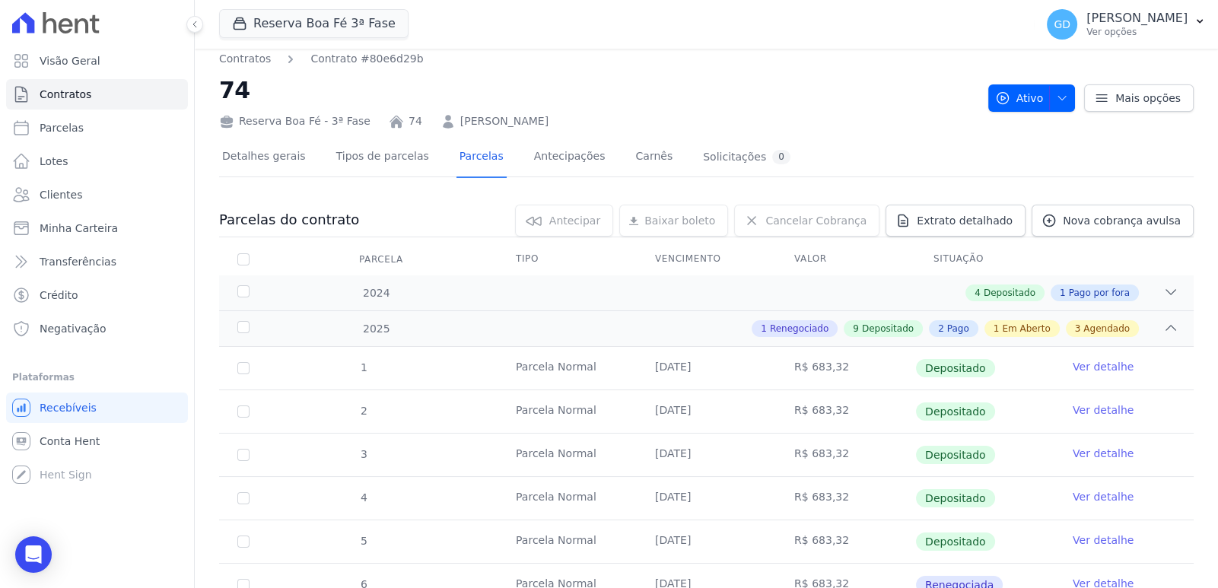
scroll to position [0, 0]
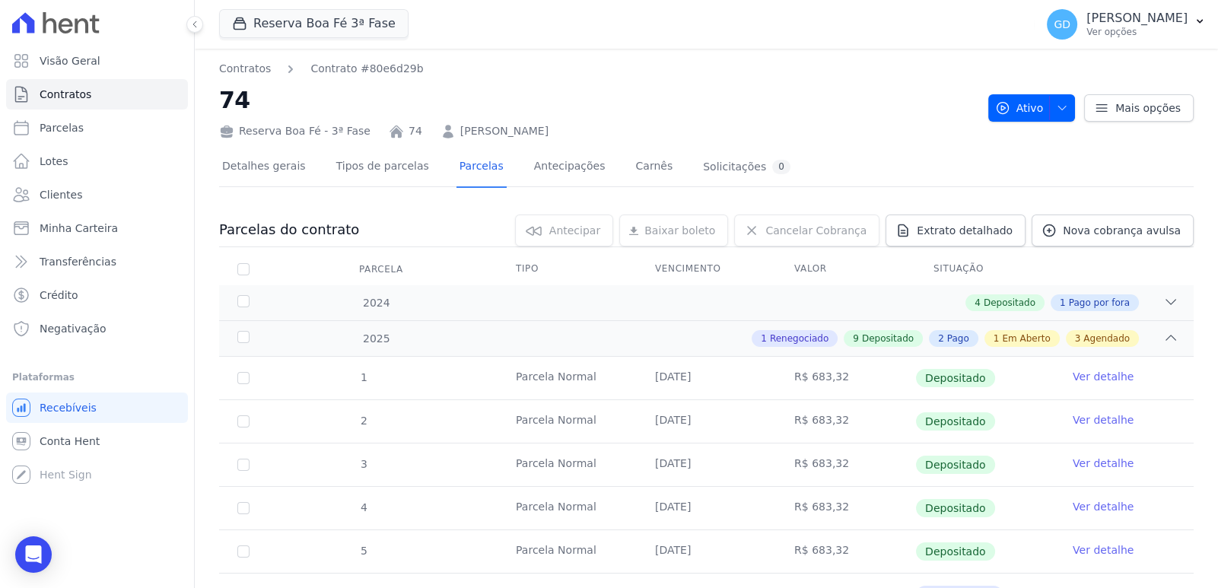
click at [478, 125] on link "[PERSON_NAME]" at bounding box center [504, 131] width 88 height 16
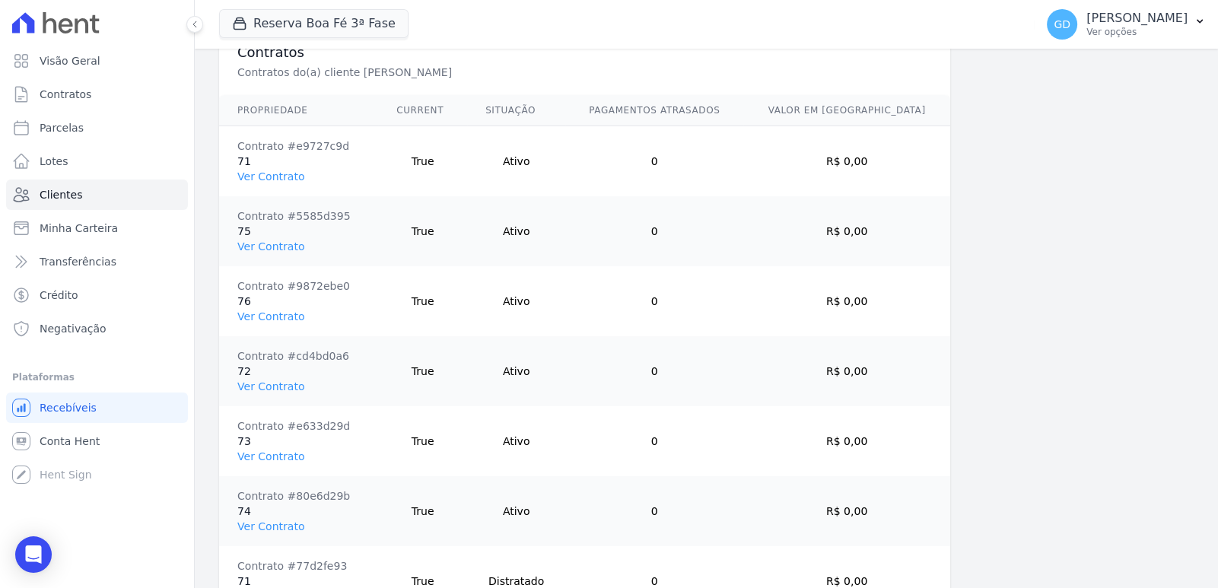
scroll to position [1292, 0]
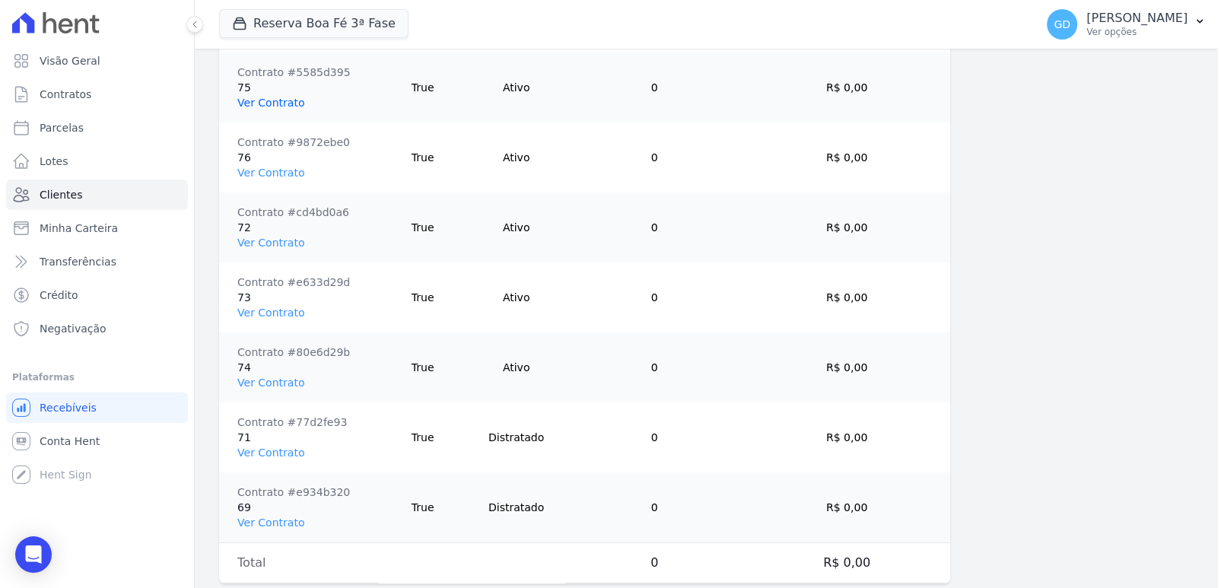
click at [274, 98] on link "Ver Contrato" at bounding box center [270, 103] width 67 height 12
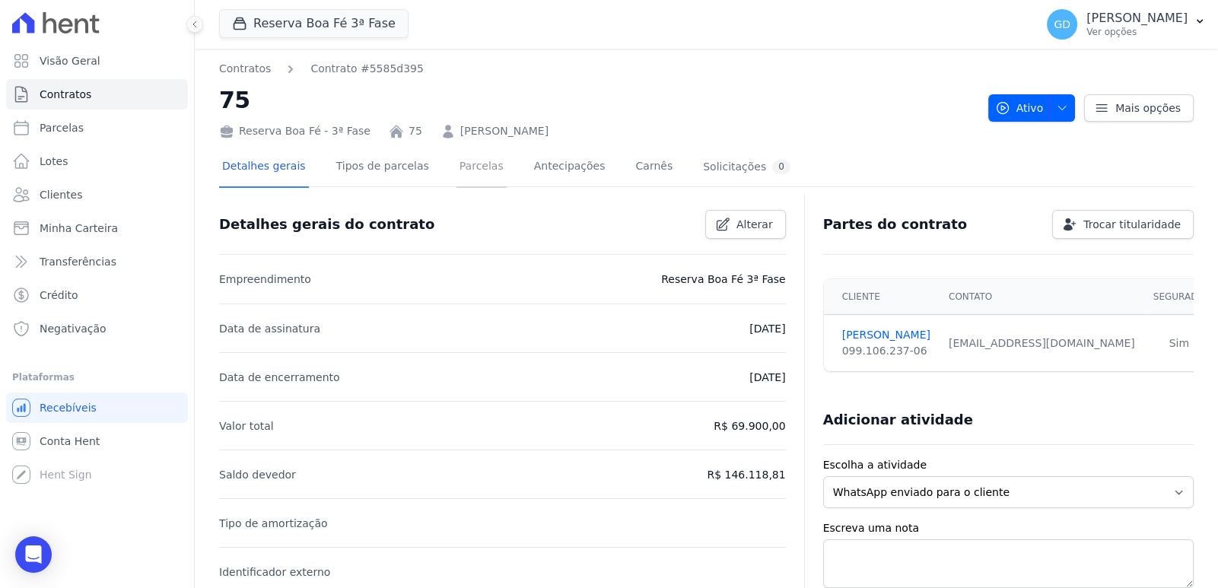
click at [471, 172] on link "Parcelas" at bounding box center [481, 168] width 50 height 40
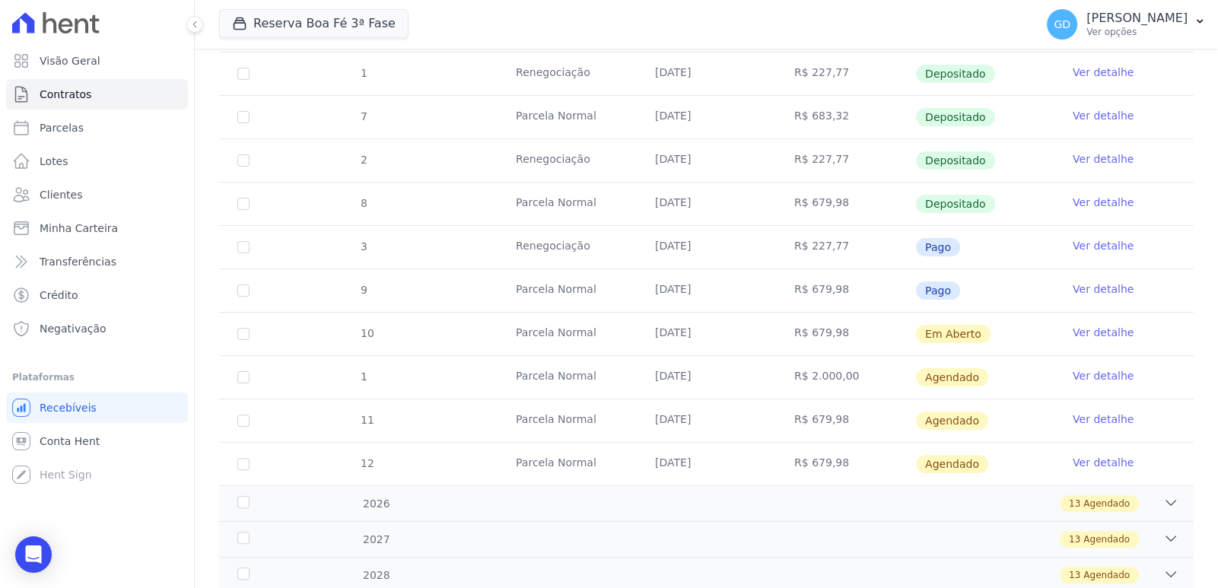
scroll to position [608, 0]
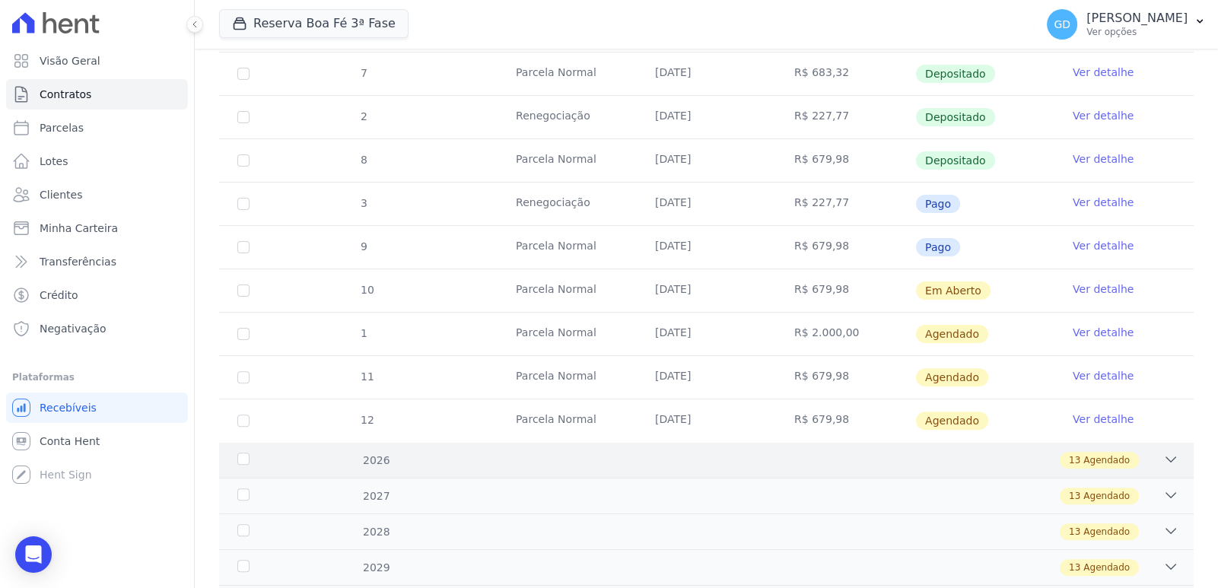
click at [745, 455] on div "13 Agendado" at bounding box center [753, 460] width 849 height 17
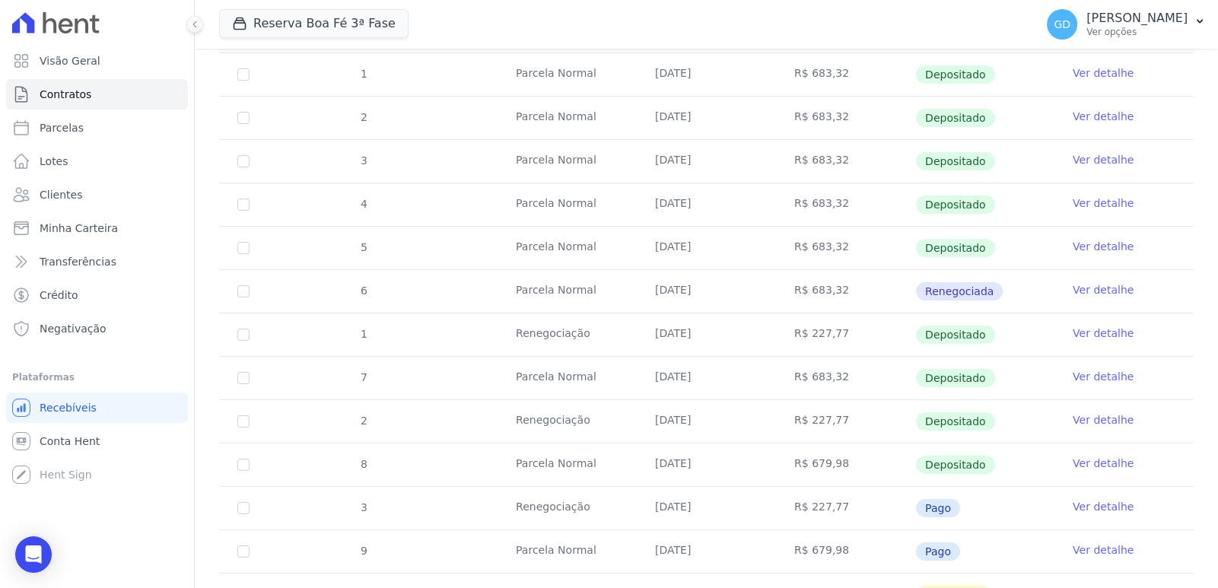
scroll to position [0, 0]
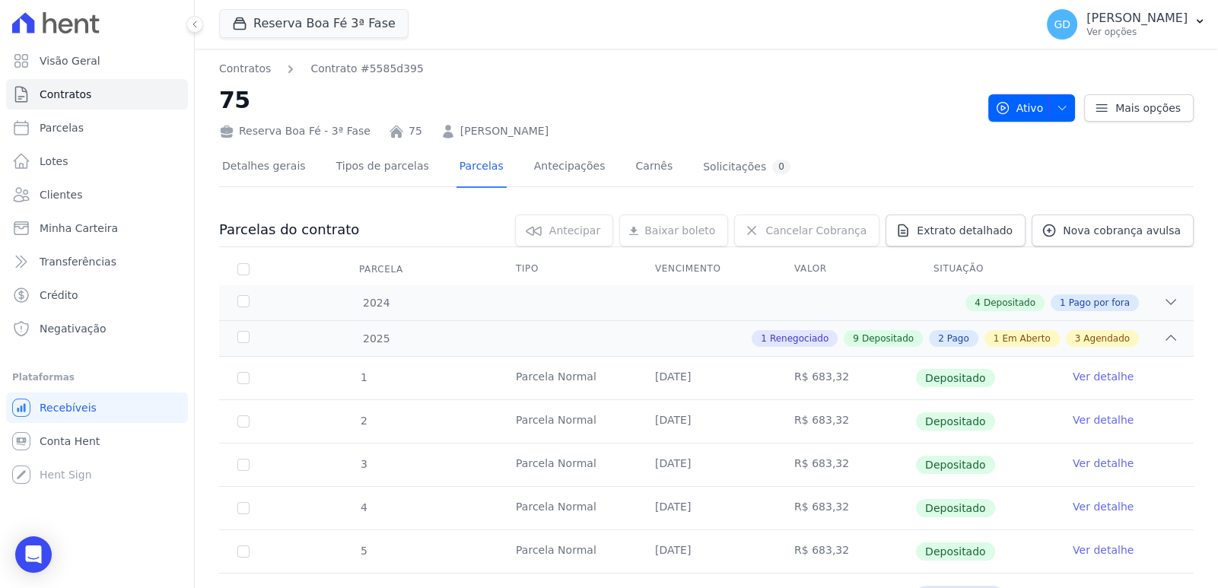
click at [498, 138] on link "[PERSON_NAME]" at bounding box center [504, 131] width 88 height 16
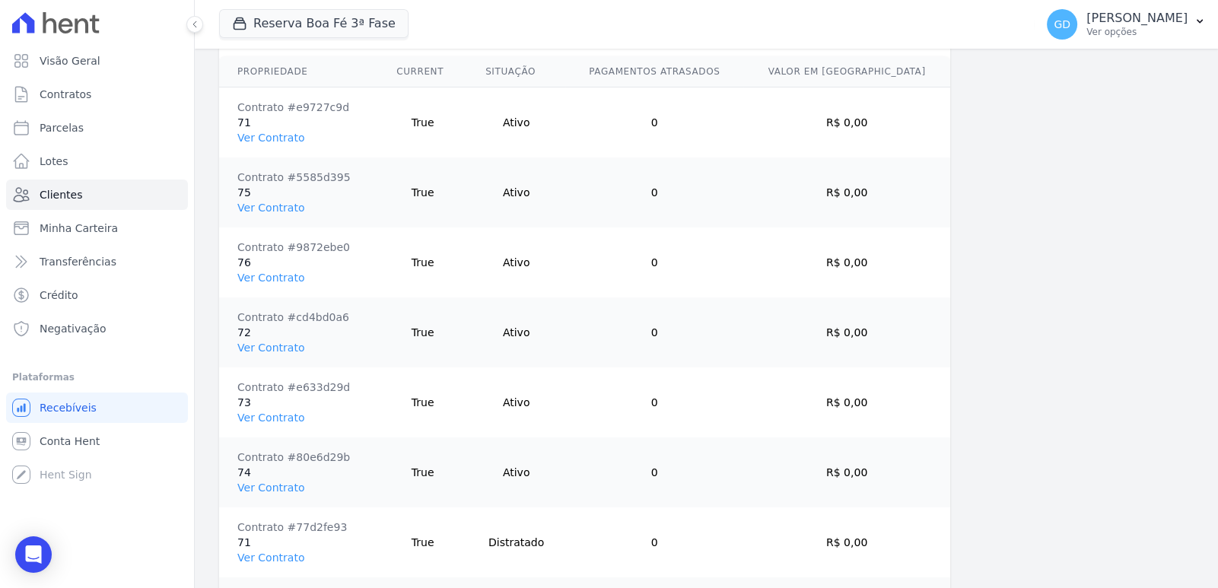
scroll to position [1216, 0]
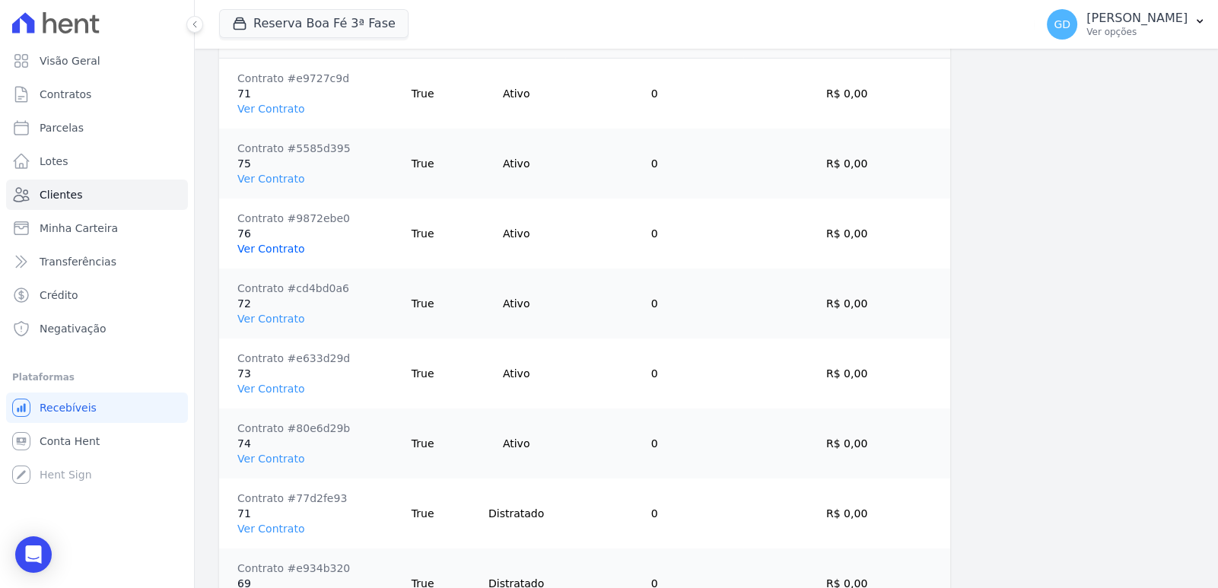
click at [275, 243] on link "Ver Contrato" at bounding box center [270, 249] width 67 height 12
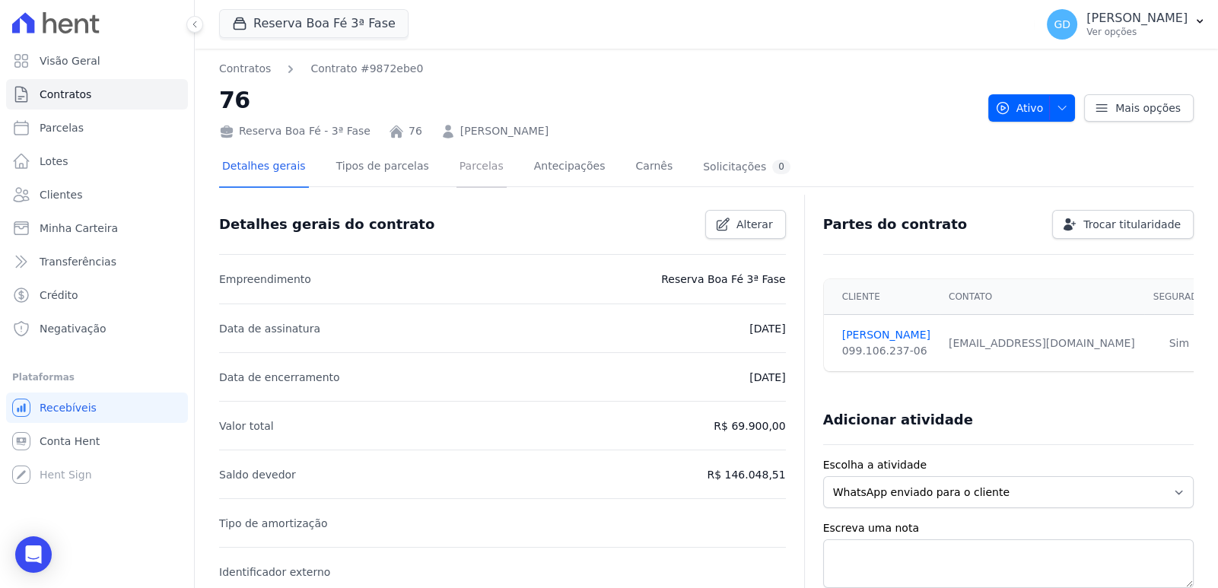
click at [462, 170] on link "Parcelas" at bounding box center [481, 168] width 50 height 40
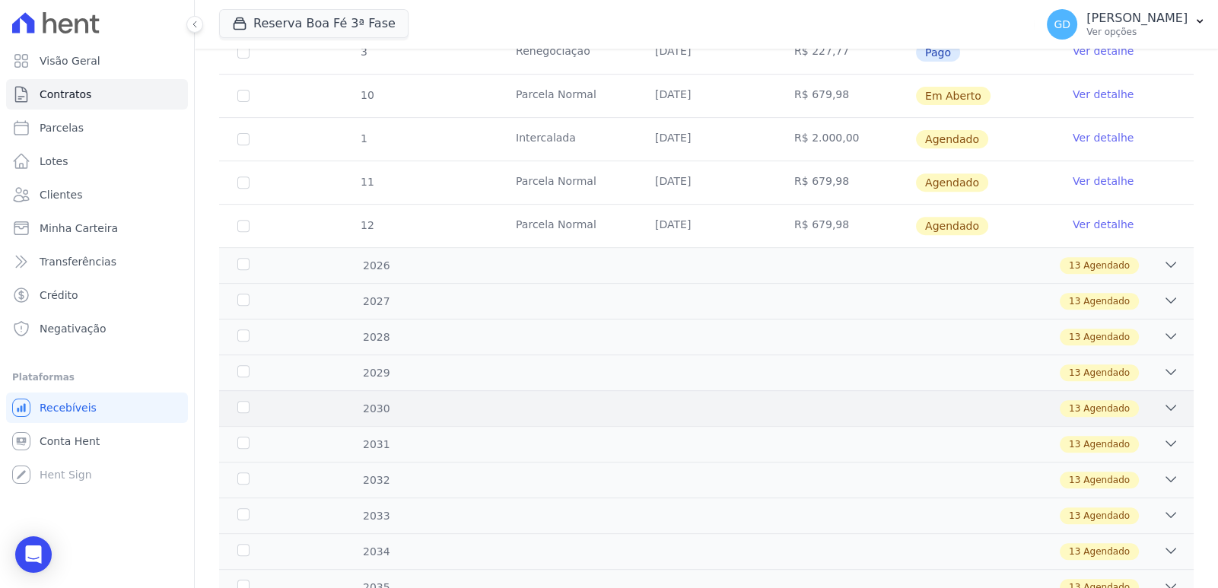
scroll to position [837, 0]
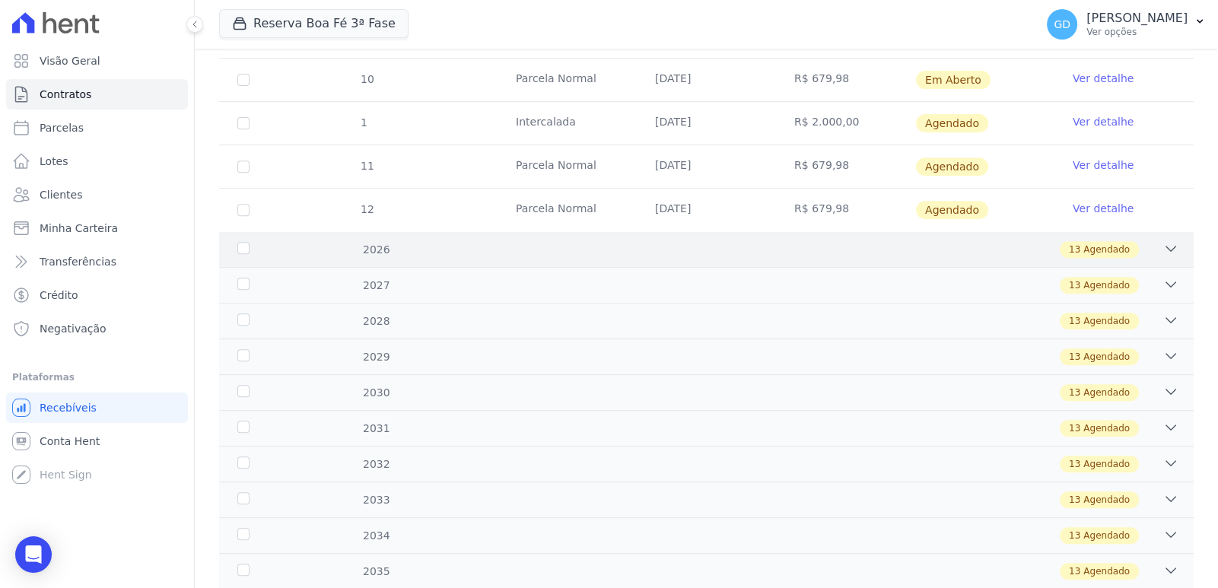
click at [678, 244] on div "13 Agendado" at bounding box center [753, 249] width 849 height 17
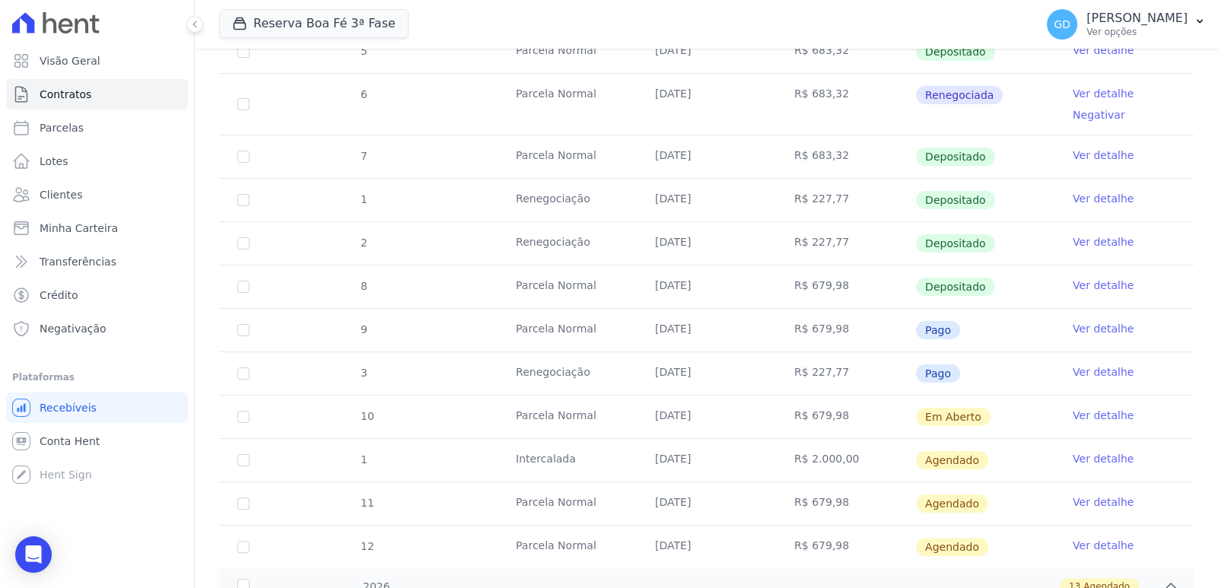
scroll to position [532, 0]
